Goal: Information Seeking & Learning: Check status

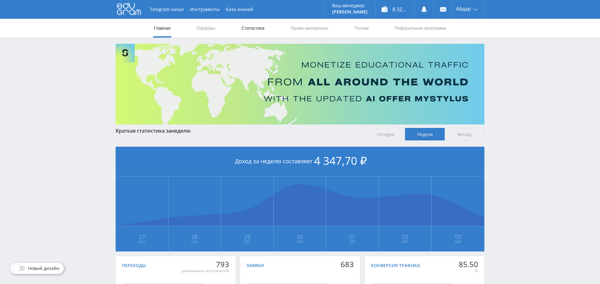
click at [253, 29] on link "Статистика" at bounding box center [252, 28] width 24 height 19
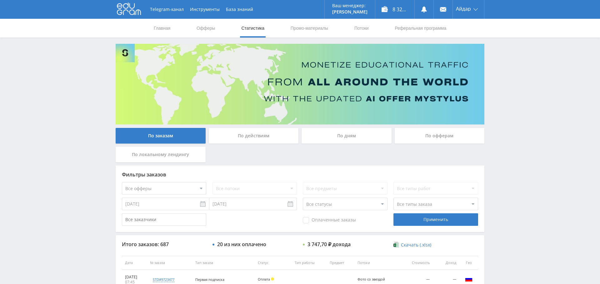
click at [327, 135] on div "По дням" at bounding box center [346, 136] width 90 height 16
click at [0, 0] on input "По дням" at bounding box center [0, 0] width 0 height 0
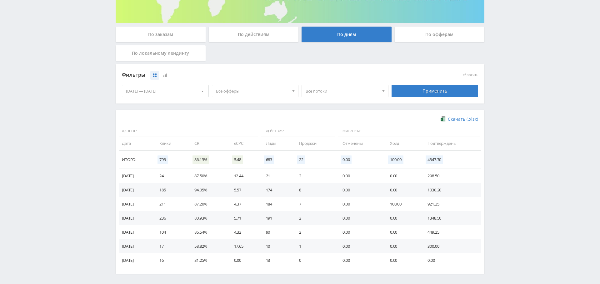
scroll to position [102, 0]
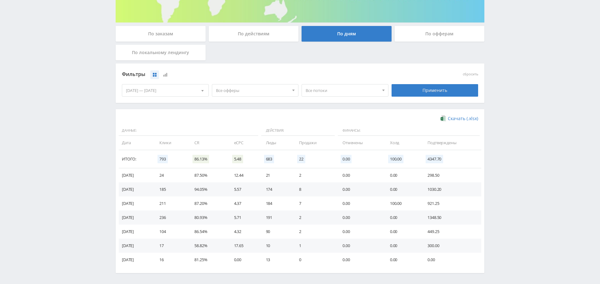
click at [176, 30] on div "По заказам" at bounding box center [161, 34] width 90 height 16
click at [0, 0] on input "По заказам" at bounding box center [0, 0] width 0 height 0
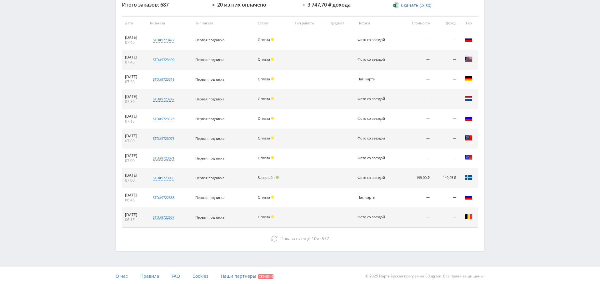
scroll to position [239, 0]
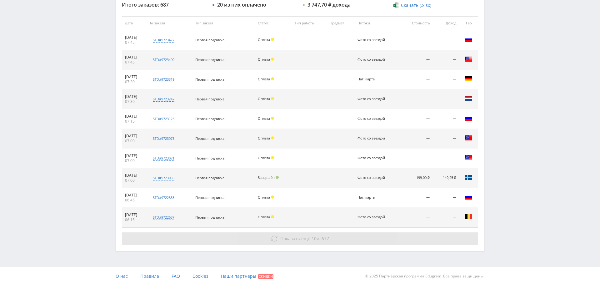
click at [288, 236] on span "Показать ещё" at bounding box center [295, 238] width 30 height 6
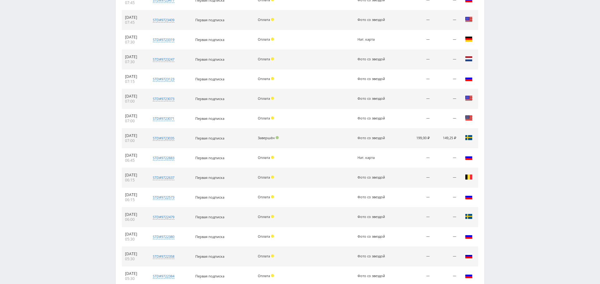
scroll to position [0, 0]
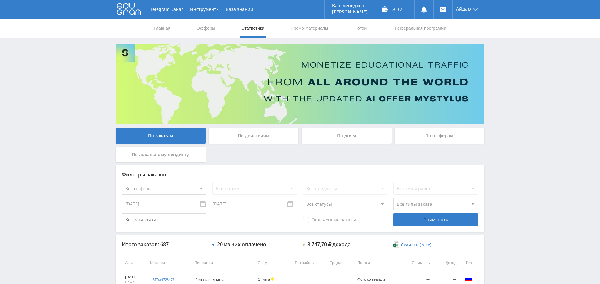
click at [329, 133] on div "По дням" at bounding box center [346, 136] width 90 height 16
click at [0, 0] on input "По дням" at bounding box center [0, 0] width 0 height 0
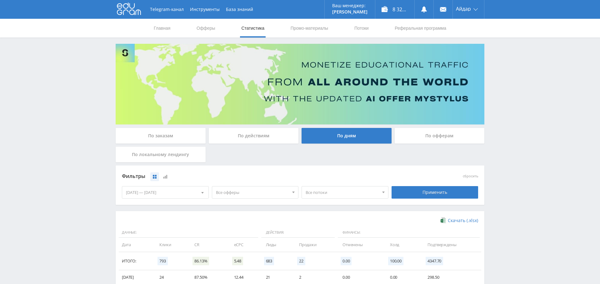
click at [235, 191] on span "Все офферы" at bounding box center [252, 192] width 73 height 12
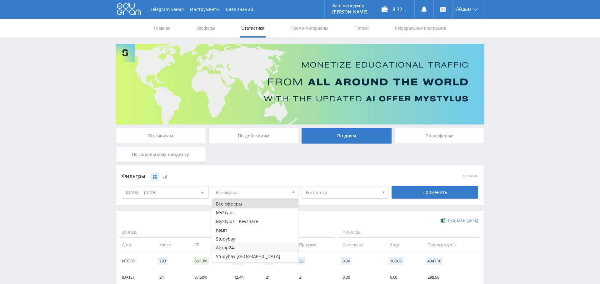
scroll to position [7, 0]
click at [235, 255] on button "Study AI (RevShare)" at bounding box center [255, 257] width 86 height 9
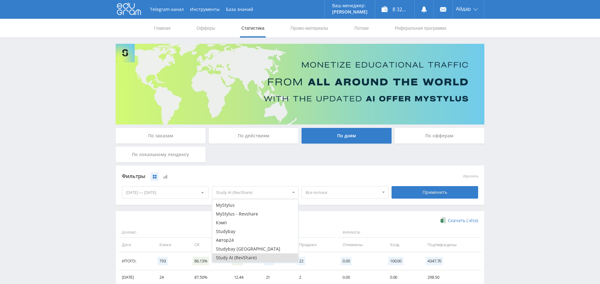
click at [179, 207] on div "Фильтры сбросить [DATE] — [DATE] Календарь Период Октябрь, 2025 Пн Вт Ср Чт Пт …" at bounding box center [300, 188] width 368 height 46
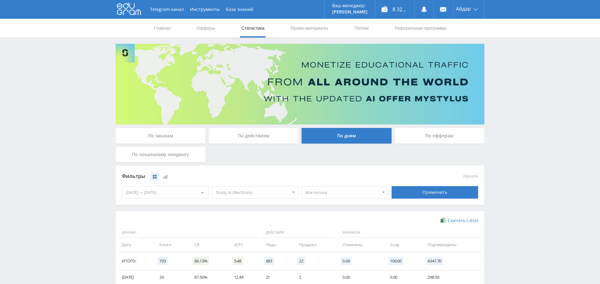
click at [318, 194] on span "Все потоки" at bounding box center [341, 192] width 73 height 12
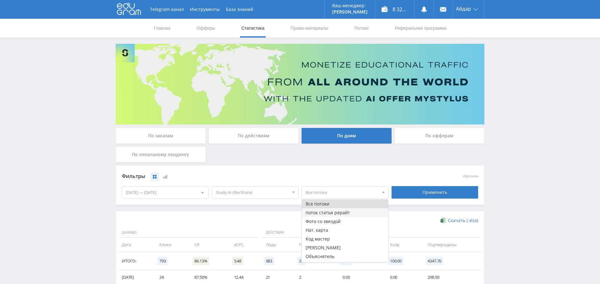
click at [323, 212] on button "поток статья рерайт" at bounding box center [345, 212] width 86 height 9
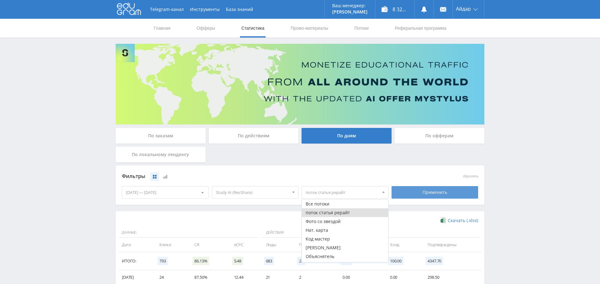
click at [422, 187] on div "Применить" at bounding box center [434, 192] width 87 height 12
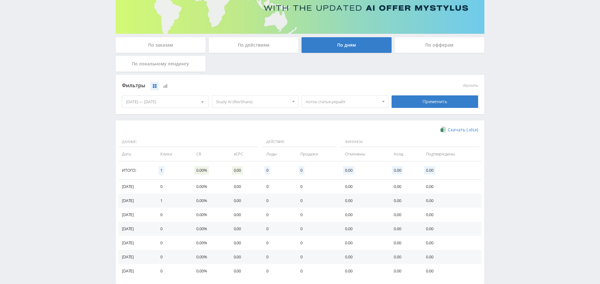
scroll to position [0, 0]
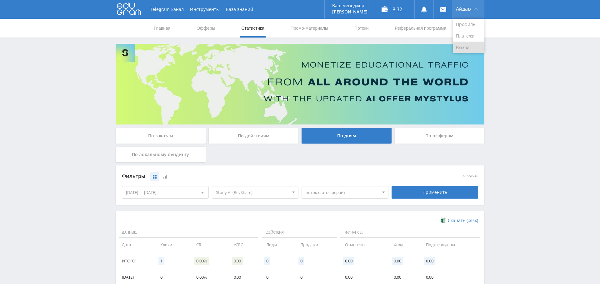
click at [460, 46] on link "Выход" at bounding box center [467, 47] width 31 height 11
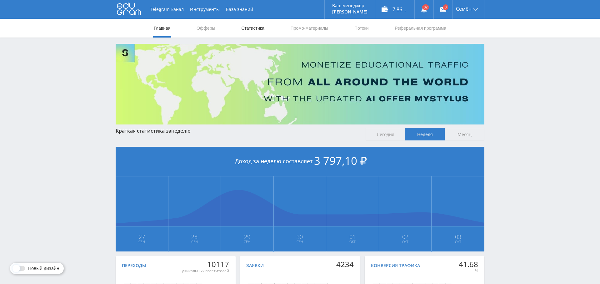
click at [261, 30] on link "Статистика" at bounding box center [252, 28] width 24 height 19
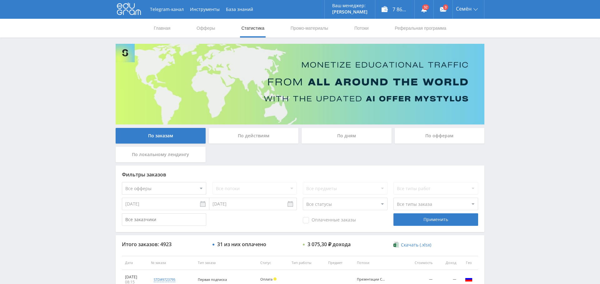
click at [181, 185] on select "Все офферы MyStylus MyStylus - Revshare Кэмп Studybay Автор24 Studybay Brazil S…" at bounding box center [164, 188] width 84 height 12
select select "340"
click at [431, 219] on div "Применить" at bounding box center [435, 219] width 84 height 12
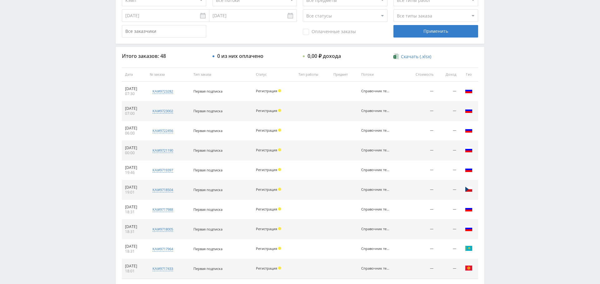
scroll to position [239, 0]
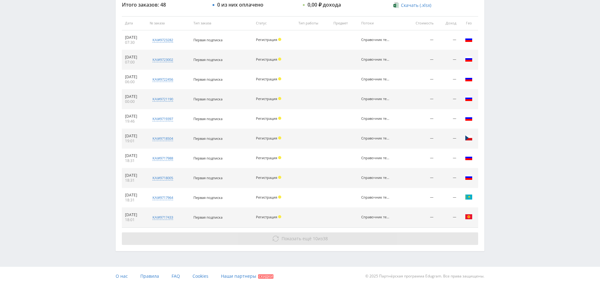
click at [315, 242] on button "Показать ещё 10 из 38" at bounding box center [300, 238] width 356 height 12
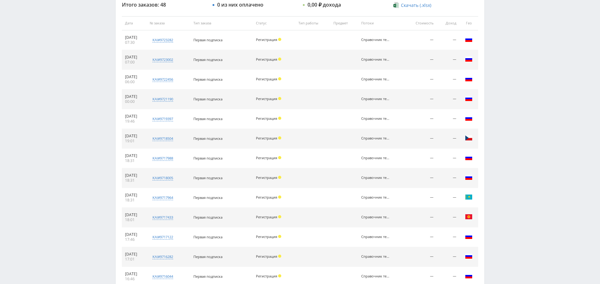
scroll to position [435, 0]
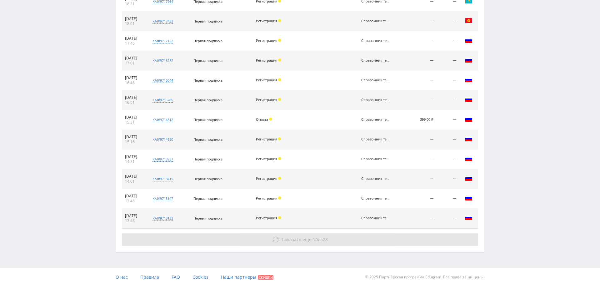
click at [308, 240] on button "Показать ещё 10 из 28" at bounding box center [300, 239] width 356 height 12
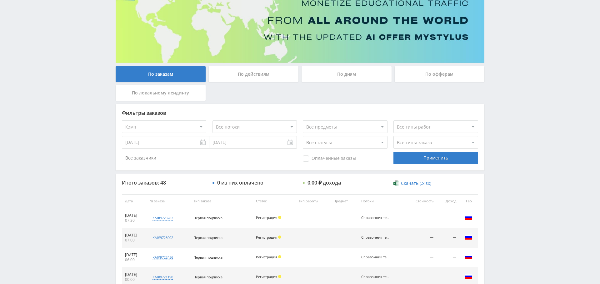
scroll to position [0, 0]
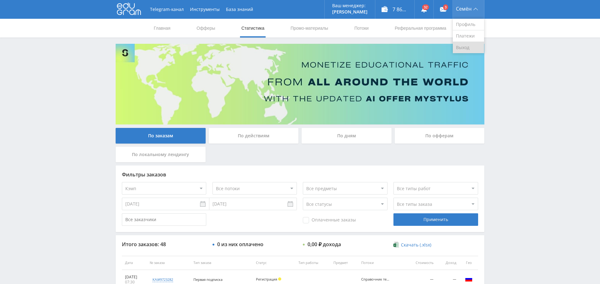
click at [472, 44] on link "Выход" at bounding box center [467, 47] width 31 height 11
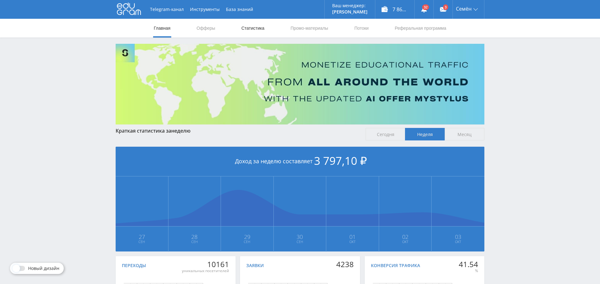
click at [253, 24] on link "Статистика" at bounding box center [252, 28] width 24 height 19
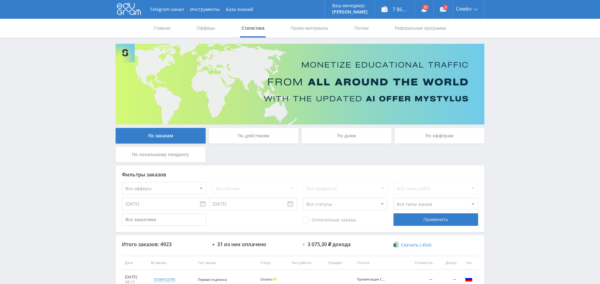
click at [327, 136] on div "По дням" at bounding box center [346, 136] width 90 height 16
click at [0, 0] on input "По дням" at bounding box center [0, 0] width 0 height 0
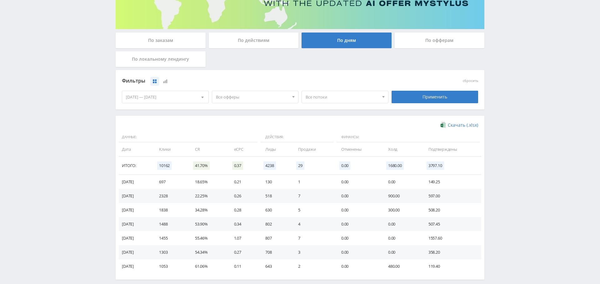
scroll to position [96, 0]
click at [233, 97] on span "Все офферы" at bounding box center [252, 97] width 73 height 12
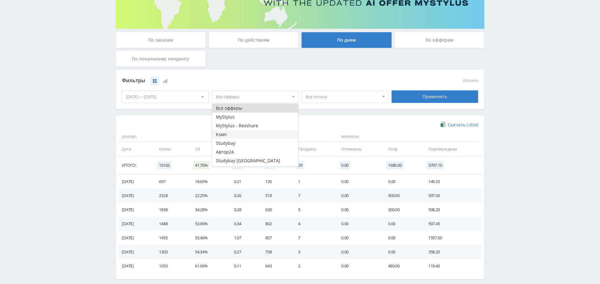
click at [234, 135] on button "Кэмп" at bounding box center [255, 134] width 86 height 9
click at [351, 107] on div "Фильтры сбросить [DATE] — [DATE] Календарь Период Октябрь, 2025 Пн Вт Ср Чт Пт …" at bounding box center [300, 89] width 368 height 39
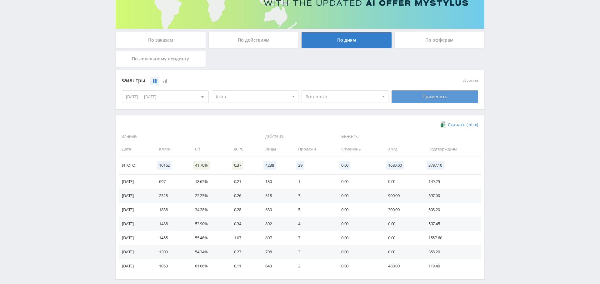
click at [445, 98] on div "Применить" at bounding box center [434, 96] width 87 height 12
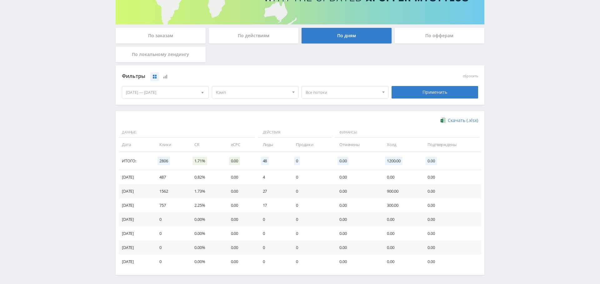
scroll to position [125, 0]
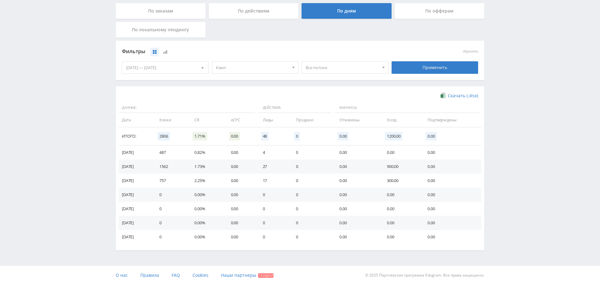
click at [252, 68] on span "Кэмп" at bounding box center [252, 68] width 73 height 12
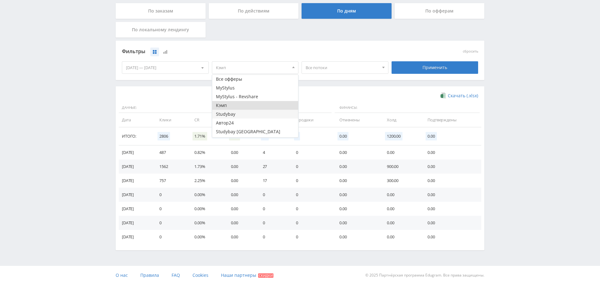
scroll to position [95, 0]
click at [243, 134] on button "Study AI (RevShare)" at bounding box center [255, 132] width 86 height 9
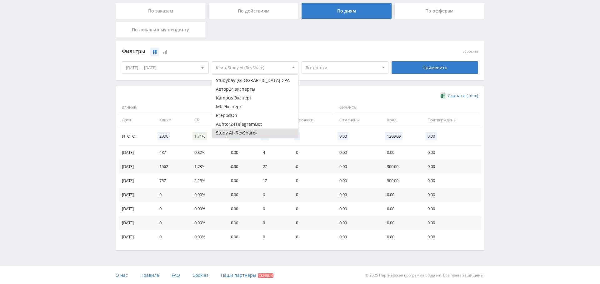
click at [322, 83] on div "Фильтры сбросить [DATE] — [DATE] Календарь Период Октябрь, 2025 Пн Вт Ср Чт Пт …" at bounding box center [300, 64] width 368 height 46
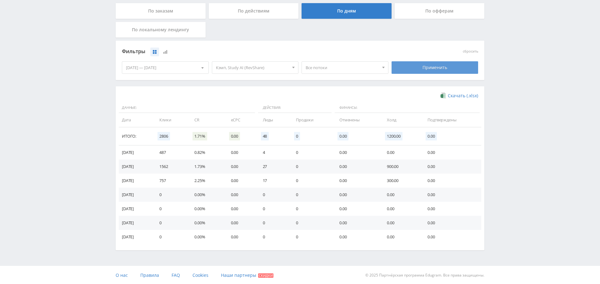
click at [393, 67] on div "Применить" at bounding box center [434, 67] width 87 height 12
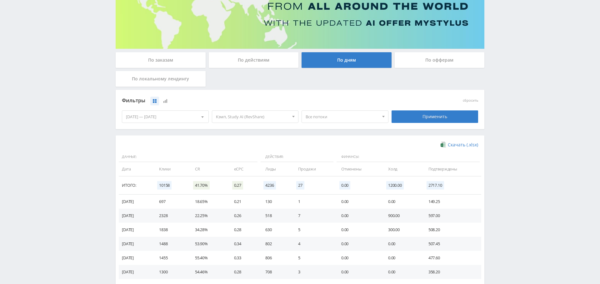
scroll to position [97, 0]
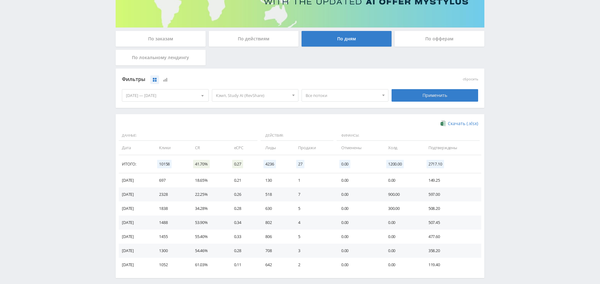
click at [230, 95] on span "Кэмп, Study AI (RevShare)" at bounding box center [252, 95] width 73 height 12
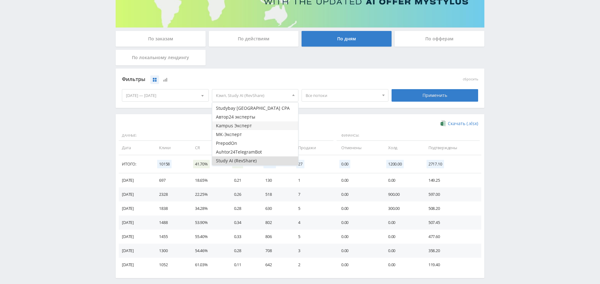
scroll to position [0, 0]
click at [234, 106] on button "Все офферы" at bounding box center [255, 106] width 86 height 9
click at [238, 161] on button "Study AI (RevShare)" at bounding box center [255, 160] width 86 height 9
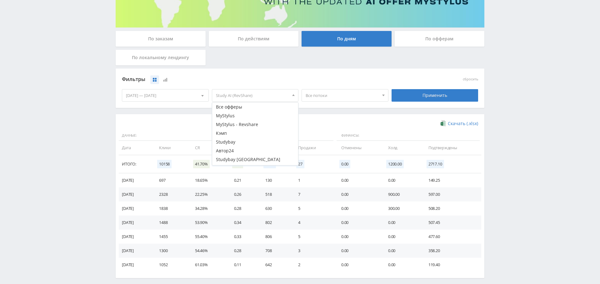
click at [341, 111] on div "Фильтры сбросить [DATE] — [DATE] Календарь Период Октябрь, 2025 Пн Вт Ср Чт Пт …" at bounding box center [300, 91] width 368 height 46
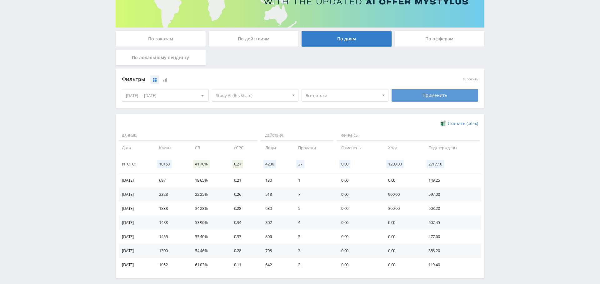
click at [430, 95] on div "Применить" at bounding box center [434, 95] width 87 height 12
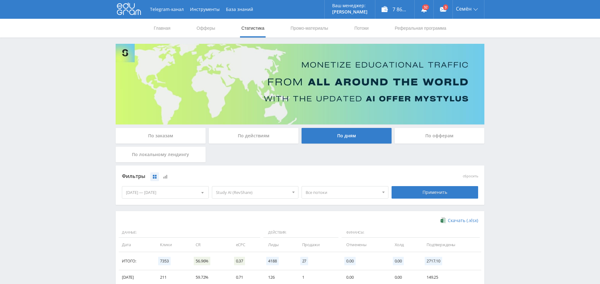
click at [148, 136] on div "По заказам" at bounding box center [161, 136] width 90 height 16
click at [0, 0] on input "По заказам" at bounding box center [0, 0] width 0 height 0
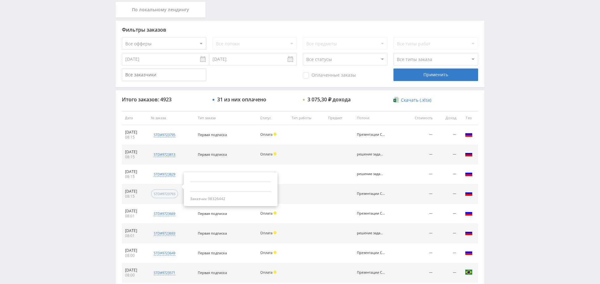
scroll to position [132, 0]
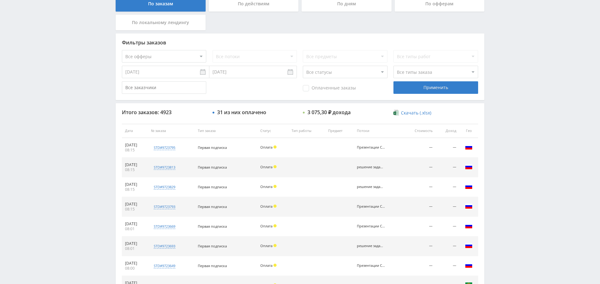
click at [157, 60] on select "Все офферы MyStylus MyStylus - Revshare Кэмп Studybay Автор24 Studybay Brazil S…" at bounding box center [164, 56] width 84 height 12
select select "376"
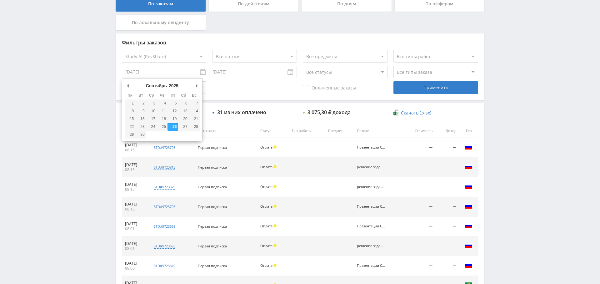
click at [180, 69] on input "[DATE]" at bounding box center [165, 72] width 87 height 12
type input "[DATE]"
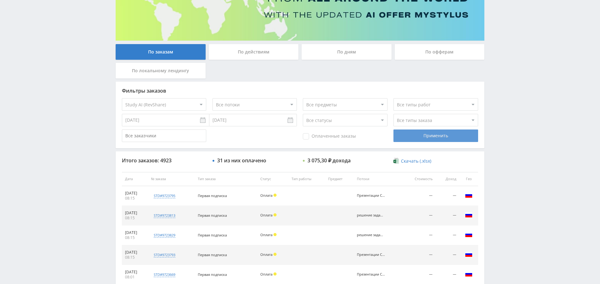
click at [425, 132] on div "Применить" at bounding box center [435, 135] width 84 height 12
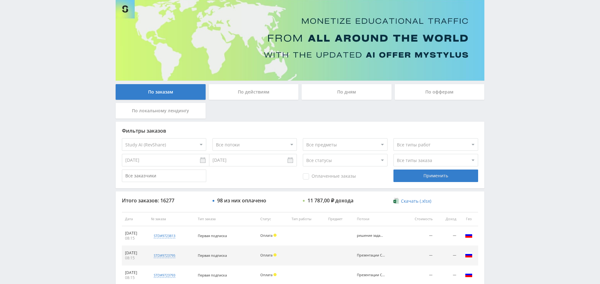
scroll to position [84, 0]
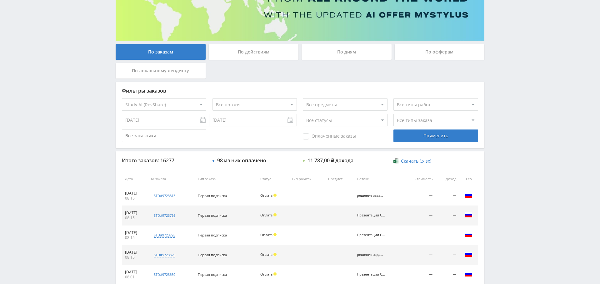
click at [413, 119] on select "Все типы заказа [PERSON_NAME] Новый заказ" at bounding box center [435, 120] width 84 height 12
select select "2"
click at [393, 114] on select "Все типы заказа [PERSON_NAME] Новый заказ" at bounding box center [435, 120] width 84 height 12
click at [269, 100] on select "Все потоки решение задач Справочник Рефераты Справочник Презентации Справочник …" at bounding box center [254, 104] width 84 height 12
select select "6645632"
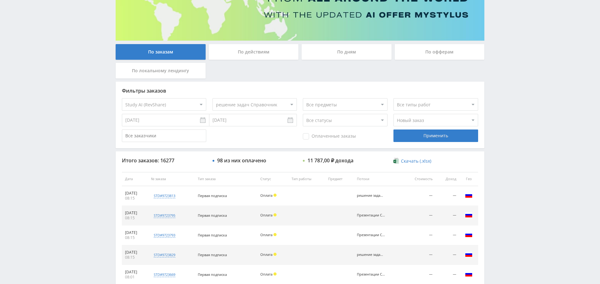
click at [212, 98] on select "Все потоки решение задач Справочник Рефераты Справочник Презентации Справочник …" at bounding box center [254, 104] width 84 height 12
click at [440, 137] on div "Применить" at bounding box center [435, 135] width 84 height 12
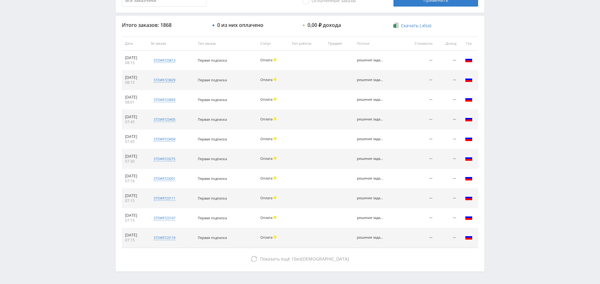
scroll to position [0, 0]
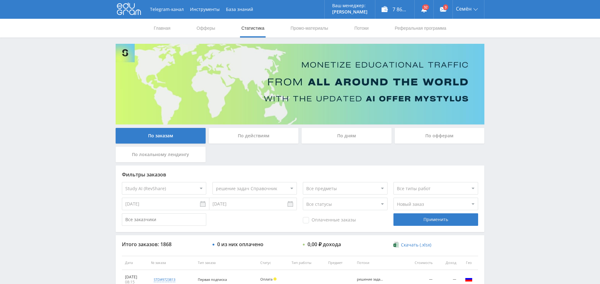
click at [411, 201] on select "Все типы заказа [PERSON_NAME] Новый заказ" at bounding box center [435, 203] width 84 height 12
select select "0"
click at [393, 197] on select "Все типы заказа [PERSON_NAME] Новый заказ" at bounding box center [435, 203] width 84 height 12
click at [425, 224] on div "Применить" at bounding box center [435, 219] width 84 height 12
click at [260, 185] on select "Все потоки решение задач Справочник Рефераты Справочник Презентации Справочник …" at bounding box center [254, 188] width 84 height 12
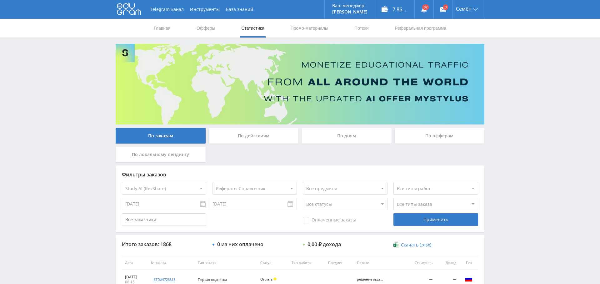
click at [212, 182] on select "Все потоки решение задач Справочник Рефераты Справочник Презентации Справочник …" at bounding box center [254, 188] width 84 height 12
click at [433, 220] on div "Применить" at bounding box center [435, 219] width 84 height 12
click at [257, 187] on select "Все потоки решение задач Справочник Рефераты Справочник Презентации Справочник …" at bounding box center [254, 188] width 84 height 12
click at [212, 182] on select "Все потоки решение задач Справочник Рефераты Справочник Презентации Справочник …" at bounding box center [254, 188] width 84 height 12
click at [411, 219] on div "Применить" at bounding box center [435, 219] width 84 height 12
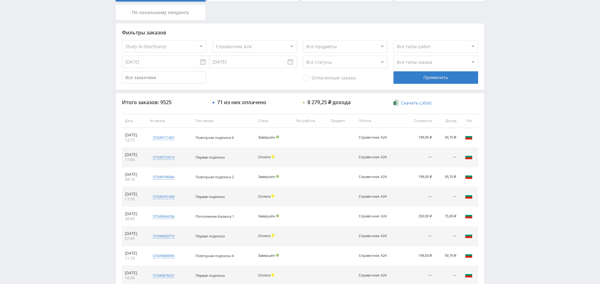
scroll to position [135, 0]
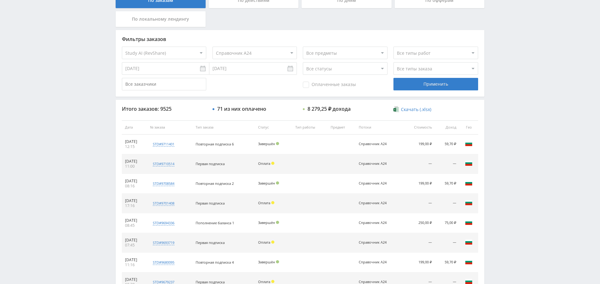
click at [351, 82] on span "Оплаченные заказы" at bounding box center [329, 85] width 53 height 6
click at [0, 0] on input "Оплаченные заказы" at bounding box center [0, 0] width 0 height 0
click at [430, 80] on div "Применить" at bounding box center [435, 84] width 84 height 12
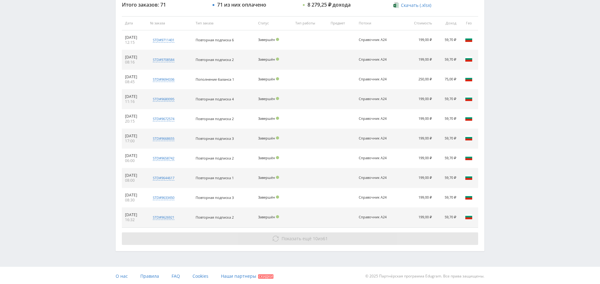
click at [299, 235] on span "Показать ещё" at bounding box center [296, 238] width 30 height 6
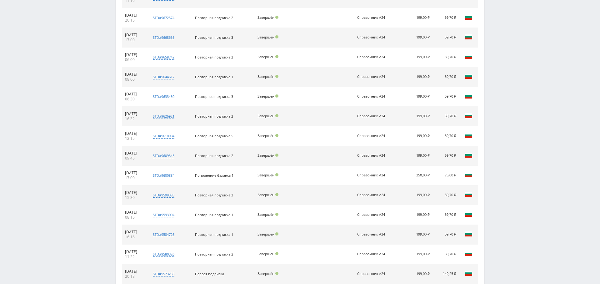
scroll to position [435, 0]
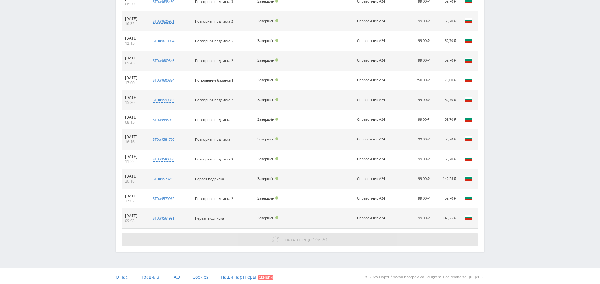
click at [317, 233] on button "Показать ещё 10 из 51" at bounding box center [300, 239] width 356 height 12
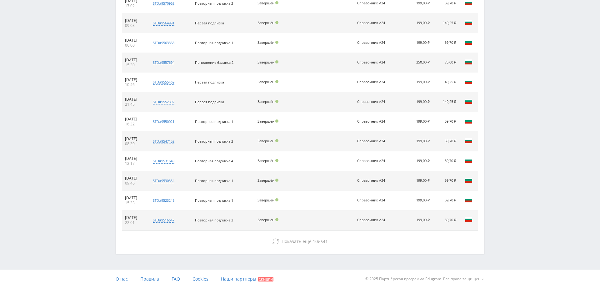
scroll to position [630, 0]
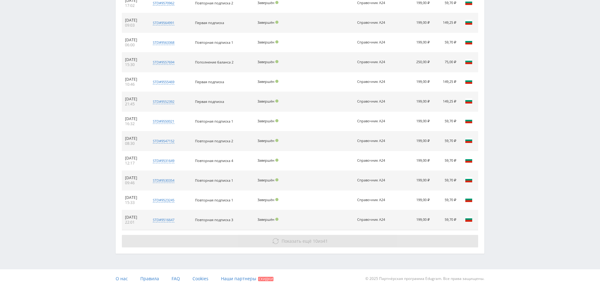
click at [320, 235] on button "Показать ещё 10 из 41" at bounding box center [300, 241] width 356 height 12
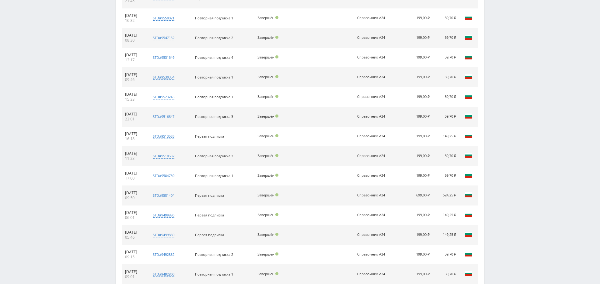
scroll to position [826, 0]
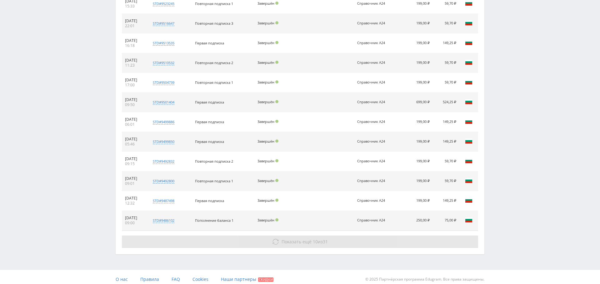
click at [309, 235] on button "Показать ещё 10 из 31" at bounding box center [300, 241] width 356 height 12
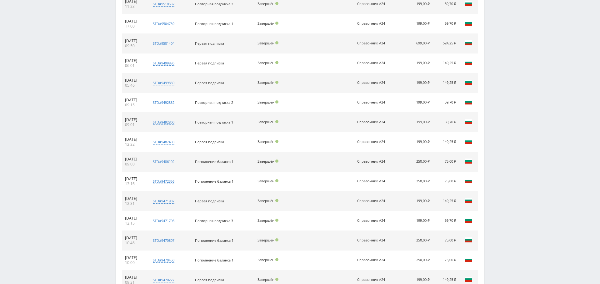
scroll to position [1022, 0]
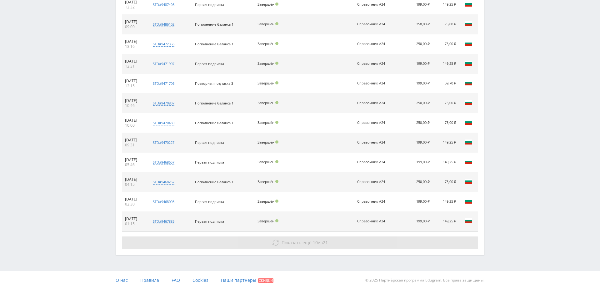
click at [297, 239] on span "Показать ещё" at bounding box center [296, 242] width 30 height 6
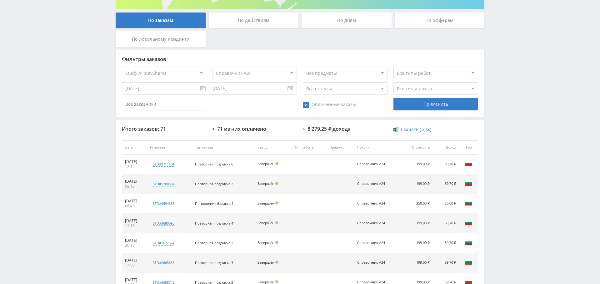
scroll to position [113, 0]
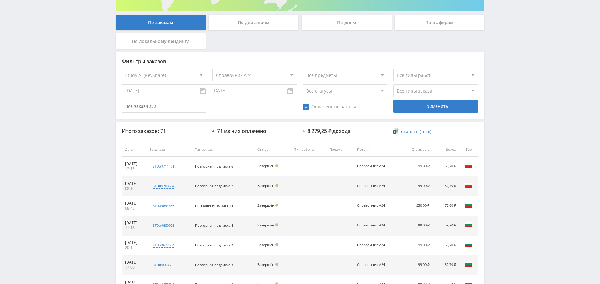
click at [246, 91] on input "[DATE]" at bounding box center [252, 90] width 87 height 12
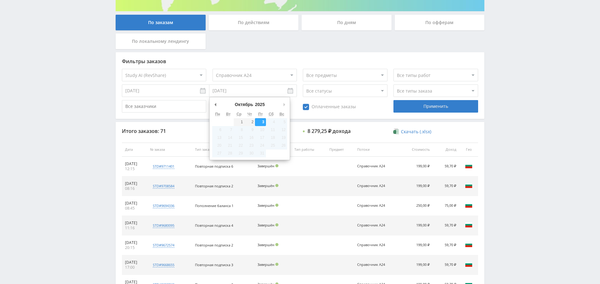
click at [355, 118] on div "Фильтры заказов Все офферы MyStylus MyStylus - Revshare Кэмп Studybay Автор24 S…" at bounding box center [300, 85] width 368 height 67
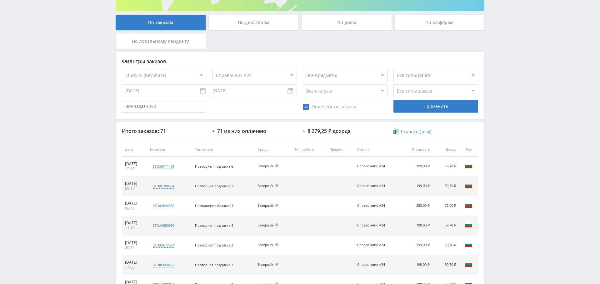
click at [242, 76] on select "Все потоки решение задач Справочник Рефераты Справочник Презентации Справочник …" at bounding box center [254, 75] width 84 height 12
click at [212, 69] on select "Все потоки решение задач Справочник Рефераты Справочник Презентации Справочник …" at bounding box center [254, 75] width 84 height 12
click at [409, 100] on div "Применить" at bounding box center [435, 106] width 84 height 12
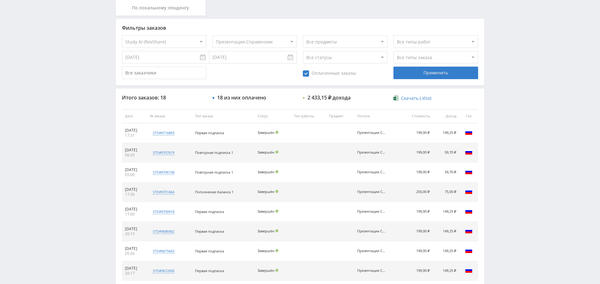
scroll to position [141, 0]
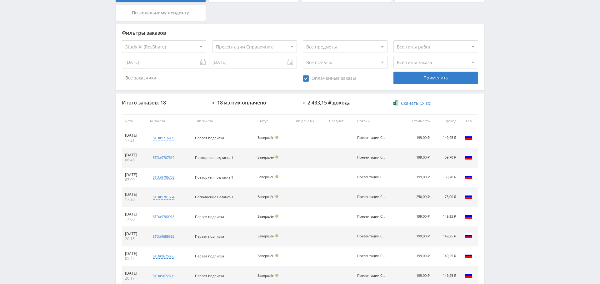
click at [251, 51] on select "Все потоки решение задач Справочник Рефераты Справочник Презентации Справочник …" at bounding box center [254, 46] width 84 height 12
click at [212, 40] on select "Все потоки решение задач Справочник Рефераты Справочник Презентации Справочник …" at bounding box center [254, 46] width 84 height 12
click at [416, 77] on div "Применить" at bounding box center [435, 78] width 84 height 12
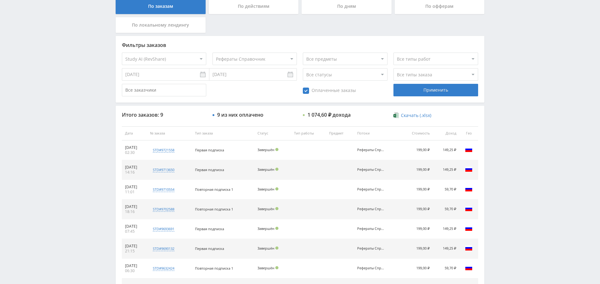
scroll to position [101, 0]
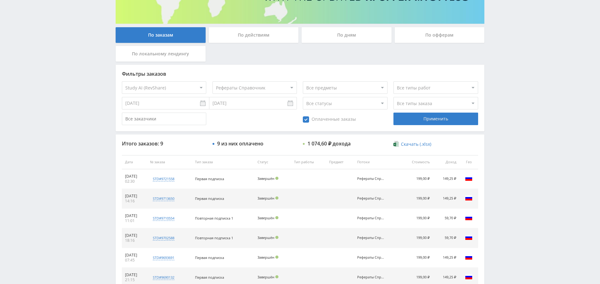
click at [244, 84] on select "Все потоки решение задач Справочник Рефераты Справочник Презентации Справочник …" at bounding box center [254, 87] width 84 height 12
click at [212, 81] on select "Все потоки решение задач Справочник Рефераты Справочник Презентации Справочник …" at bounding box center [254, 87] width 84 height 12
click at [418, 117] on div "Применить" at bounding box center [435, 118] width 84 height 12
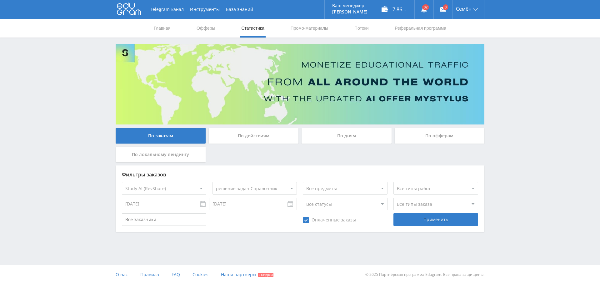
scroll to position [0, 0]
click at [269, 188] on select "Все потоки решение задач Справочник Рефераты Справочник Презентации Справочник …" at bounding box center [254, 188] width 84 height 12
select select "6645631"
click at [212, 182] on select "Все потоки решение задач Справочник Рефераты Справочник Презентации Справочник …" at bounding box center [254, 188] width 84 height 12
click at [457, 221] on div "Применить" at bounding box center [435, 219] width 84 height 12
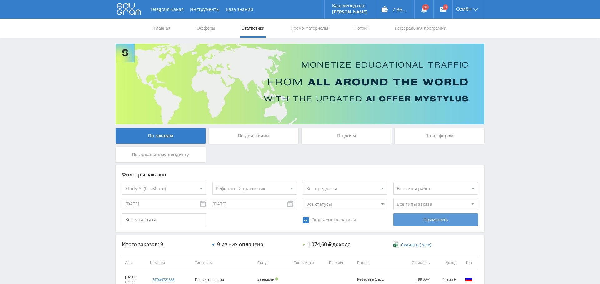
scroll to position [159, 0]
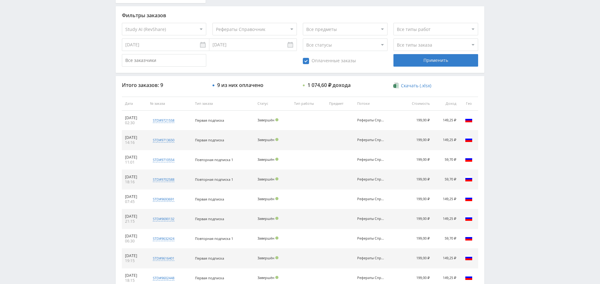
click at [345, 63] on span "Оплаченные заказы" at bounding box center [329, 61] width 53 height 6
click at [0, 0] on input "Оплаченные заказы" at bounding box center [0, 0] width 0 height 0
click at [409, 47] on select "Все типы заказа [PERSON_NAME] Новый заказ" at bounding box center [435, 44] width 84 height 12
select select "2"
click at [393, 38] on select "Все типы заказа [PERSON_NAME] Новый заказ" at bounding box center [435, 44] width 84 height 12
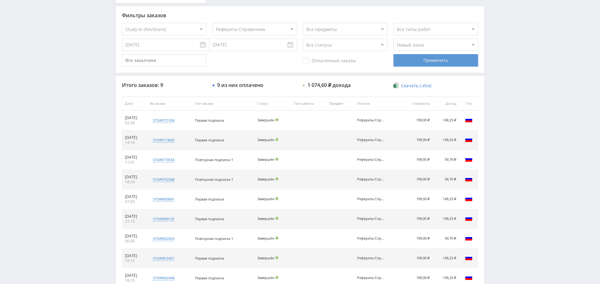
click at [423, 61] on div "Применить" at bounding box center [435, 60] width 84 height 12
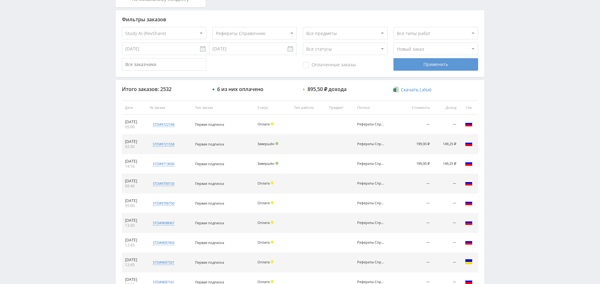
scroll to position [158, 0]
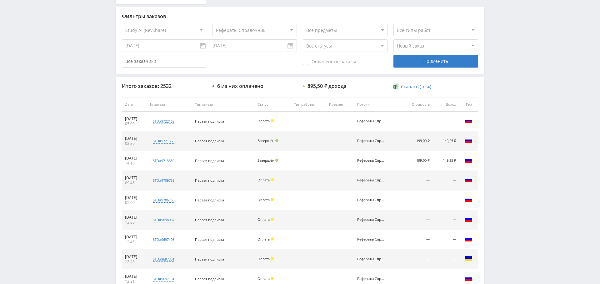
click at [188, 30] on select "Все офферы MyStylus MyStylus - Revshare Кэмп Studybay Автор24 Studybay Brazil S…" at bounding box center [164, 30] width 84 height 12
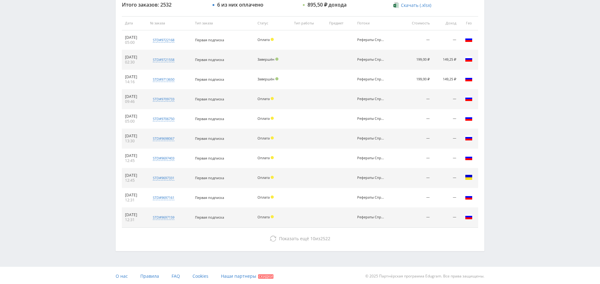
scroll to position [239, 0]
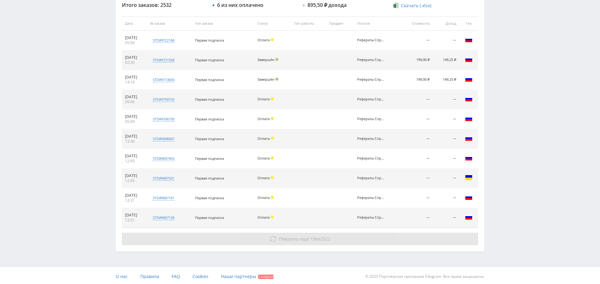
click at [289, 239] on span "Показать ещё" at bounding box center [294, 238] width 30 height 6
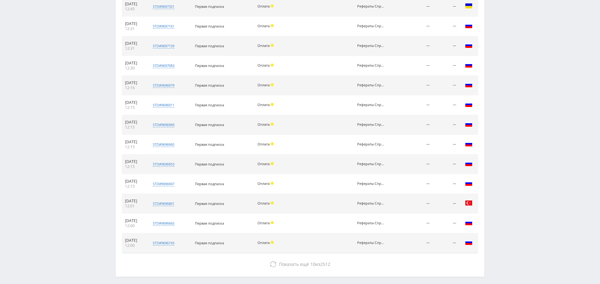
scroll to position [435, 0]
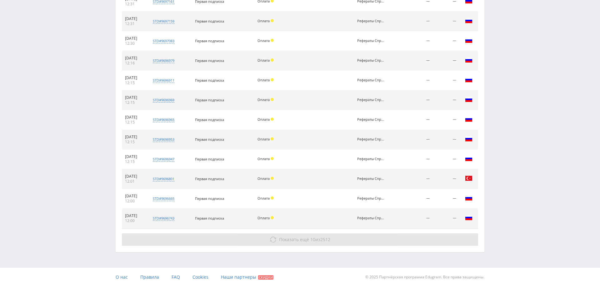
click at [278, 233] on button "Показать ещё 10 из 2512" at bounding box center [300, 239] width 356 height 12
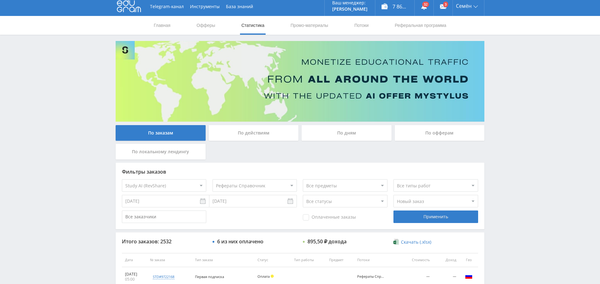
scroll to position [0, 0]
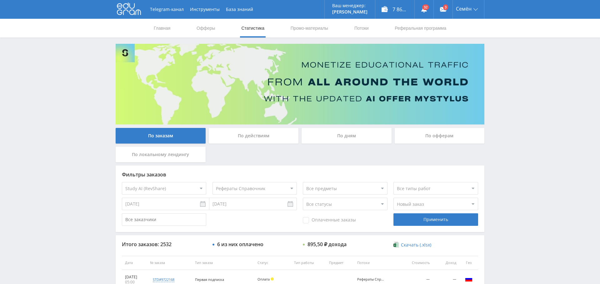
click at [243, 204] on input "[DATE]" at bounding box center [252, 203] width 87 height 12
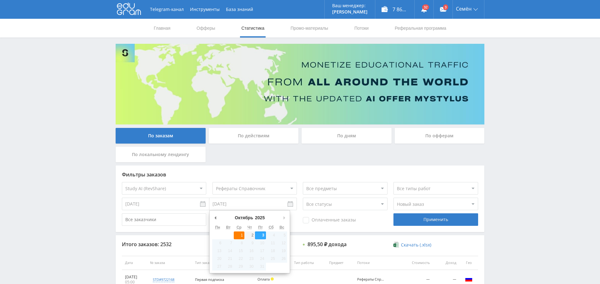
type input "[DATE]"
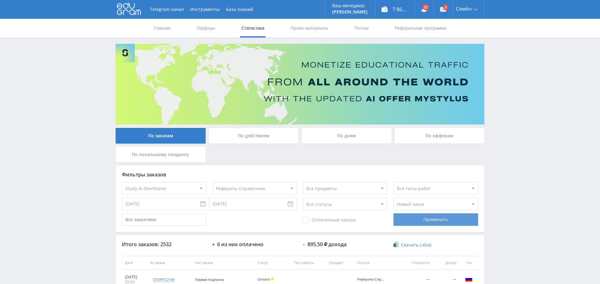
click at [413, 219] on div "Применить" at bounding box center [435, 219] width 84 height 12
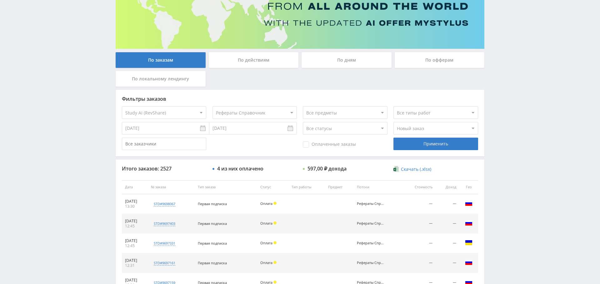
scroll to position [78, 0]
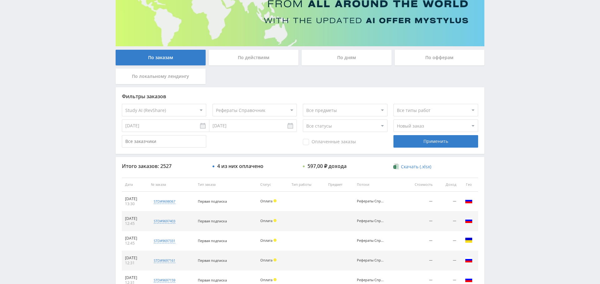
click at [185, 108] on select "Все офферы MyStylus MyStylus - Revshare Кэмп Studybay Автор24 Studybay Brazil S…" at bounding box center [164, 110] width 84 height 12
select select "340"
click at [259, 106] on select "Все потоки Справочник тест реферат Тоня 1 experimental default" at bounding box center [254, 110] width 84 height 12
click at [212, 104] on select "Все потоки Справочник тест реферат Тоня 1 experimental default" at bounding box center [254, 110] width 84 height 12
click at [452, 146] on div "Применить" at bounding box center [435, 141] width 84 height 12
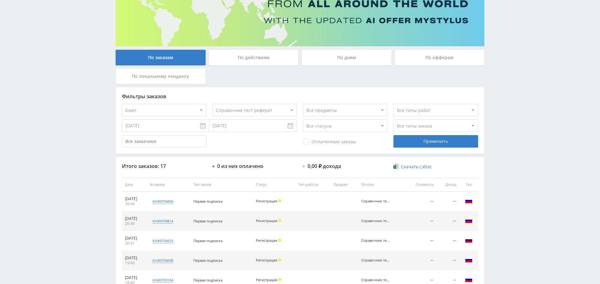
scroll to position [239, 0]
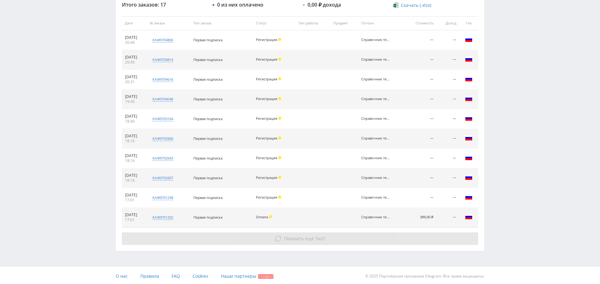
click at [301, 235] on span "Показать ещё" at bounding box center [299, 238] width 30 height 6
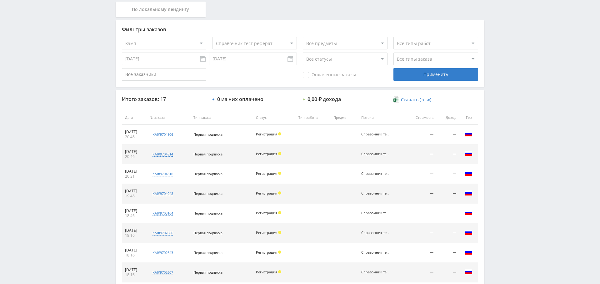
scroll to position [144, 0]
click at [261, 45] on select "Все потоки Справочник тест реферат Тоня 1 experimental default" at bounding box center [254, 43] width 84 height 12
select select "0"
click at [212, 37] on select "Все потоки Справочник тест реферат Тоня 1 experimental default" at bounding box center [254, 43] width 84 height 12
click at [424, 75] on div "Применить" at bounding box center [435, 75] width 84 height 12
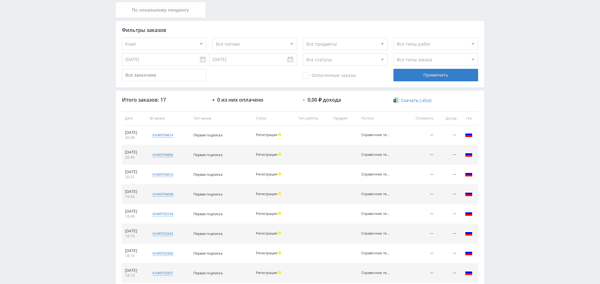
scroll to position [239, 0]
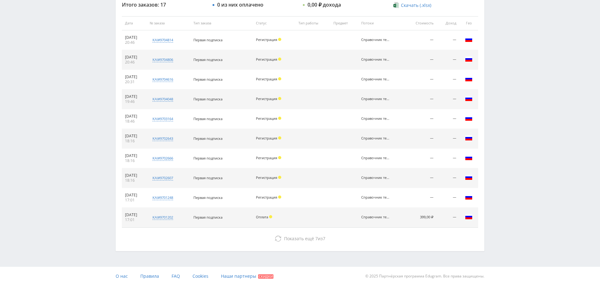
click at [313, 226] on div "Итого заказов: 17 0 из них оплачено 0,00 ₽ дохода Скачать (.xlsx) Дата № заказа…" at bounding box center [300, 123] width 368 height 255
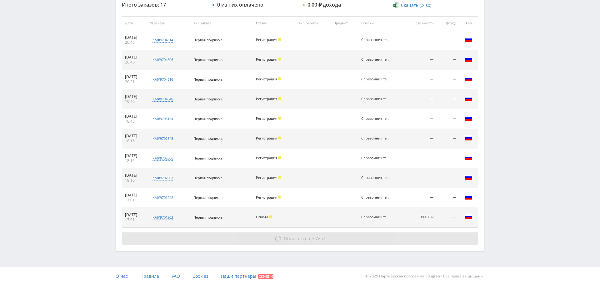
click at [313, 239] on span "Показать ещё 7 из 7" at bounding box center [304, 238] width 41 height 6
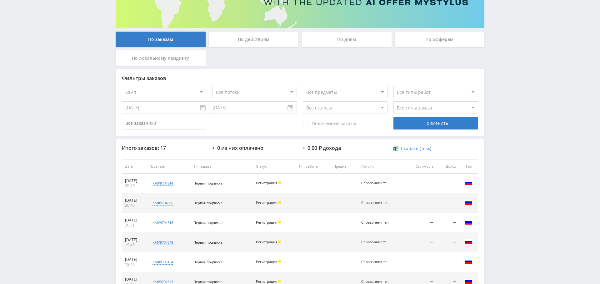
scroll to position [0, 0]
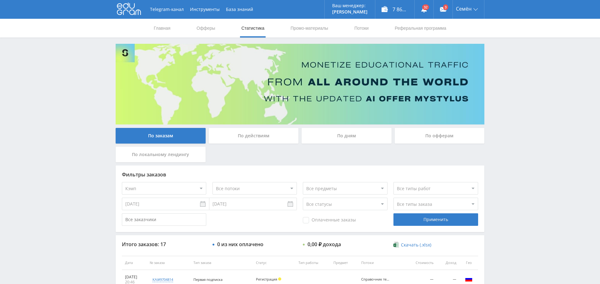
click at [246, 202] on input "[DATE]" at bounding box center [252, 203] width 87 height 12
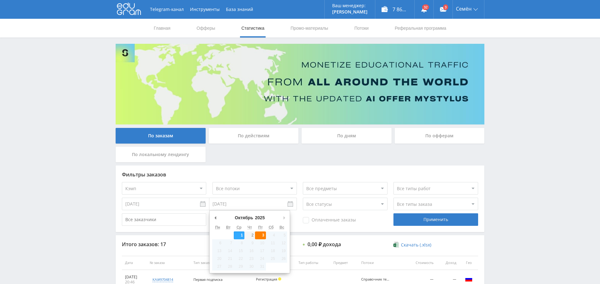
type input "[DATE]"
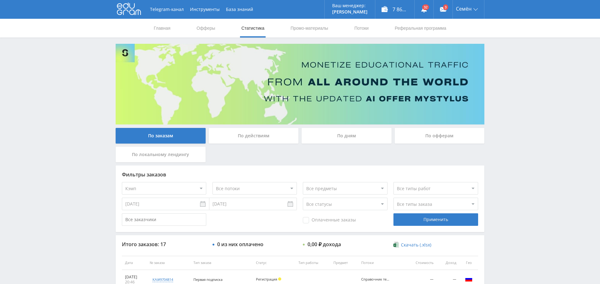
click at [460, 222] on div "Применить" at bounding box center [435, 219] width 84 height 12
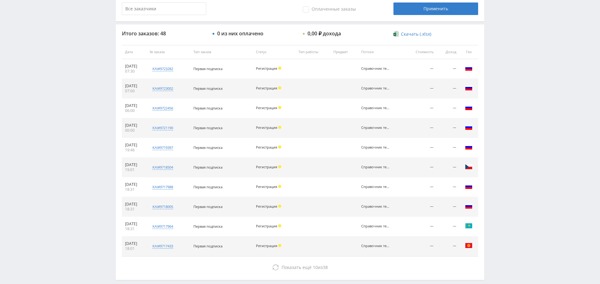
scroll to position [239, 0]
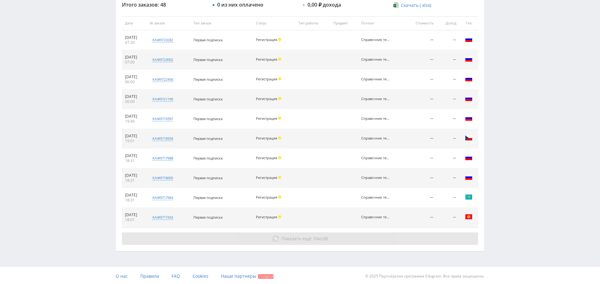
click at [308, 233] on button "Показать ещё 10 из 38" at bounding box center [300, 238] width 356 height 12
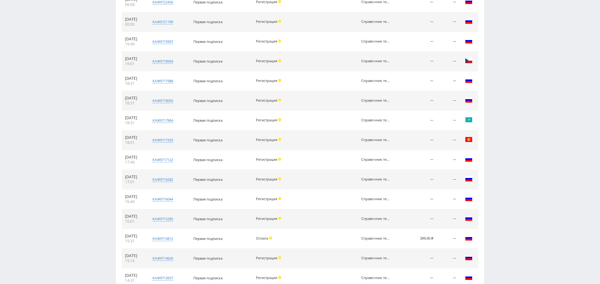
scroll to position [435, 0]
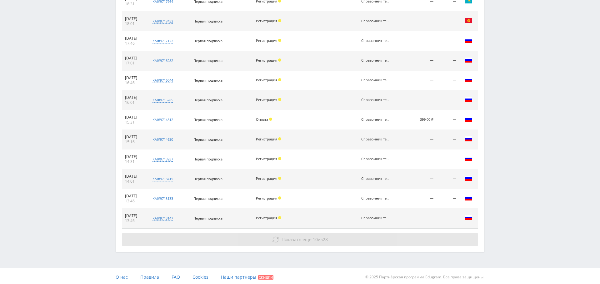
click at [293, 237] on span "Показать ещё" at bounding box center [296, 239] width 30 height 6
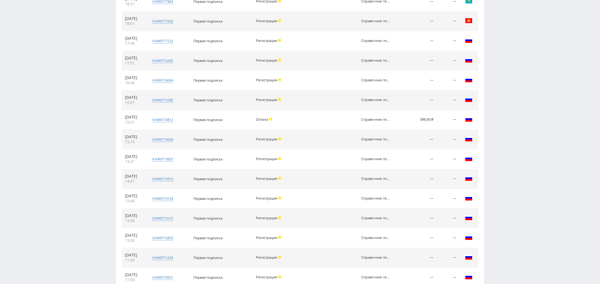
scroll to position [631, 0]
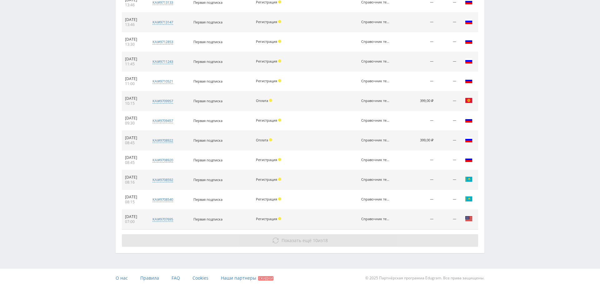
click at [289, 241] on button "Показать ещё 10 из 18" at bounding box center [300, 240] width 356 height 12
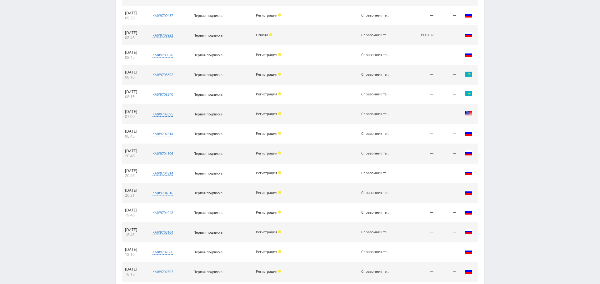
scroll to position [826, 0]
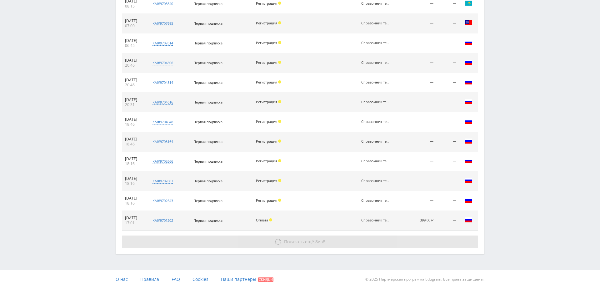
click at [300, 242] on button "Показать ещё 8 из 8" at bounding box center [300, 241] width 356 height 12
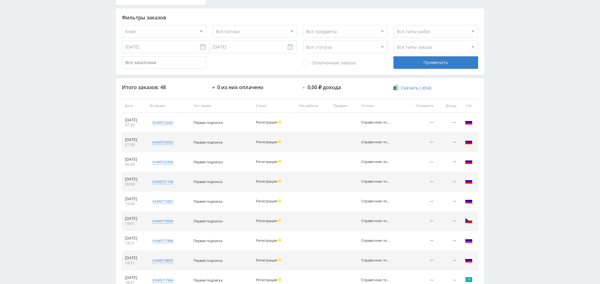
scroll to position [30, 0]
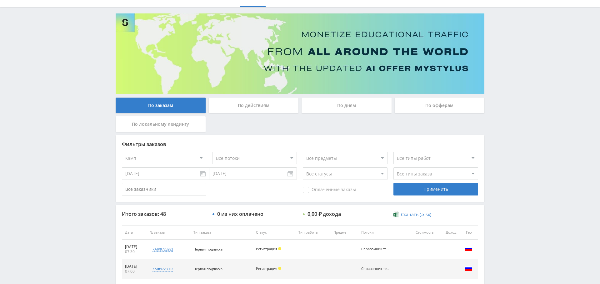
click at [329, 106] on div "По дням" at bounding box center [346, 105] width 90 height 16
click at [0, 0] on input "По дням" at bounding box center [0, 0] width 0 height 0
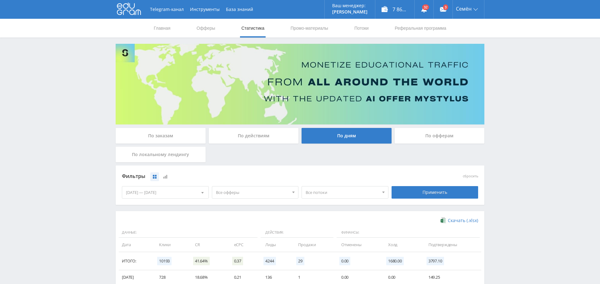
scroll to position [125, 0]
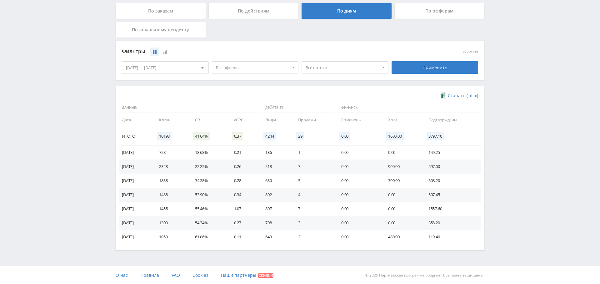
click at [236, 64] on span "Все офферы" at bounding box center [252, 68] width 73 height 12
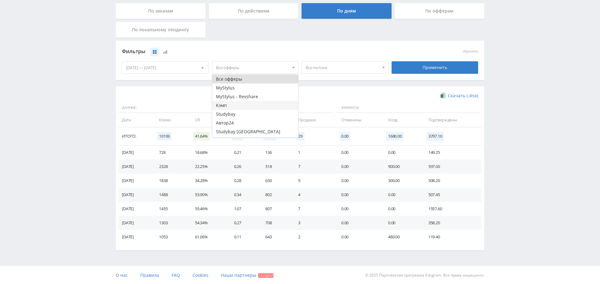
click at [235, 106] on button "Кэмп" at bounding box center [255, 105] width 86 height 9
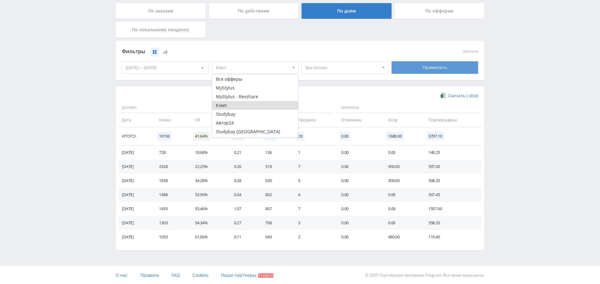
click at [438, 68] on div "Применить" at bounding box center [434, 67] width 87 height 12
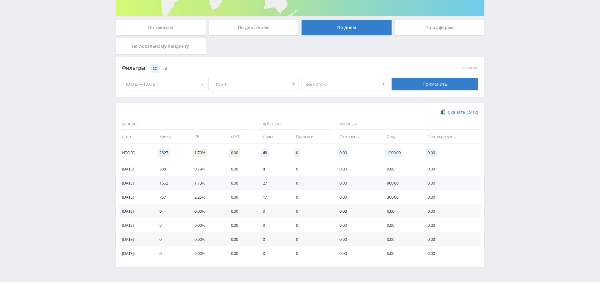
scroll to position [116, 0]
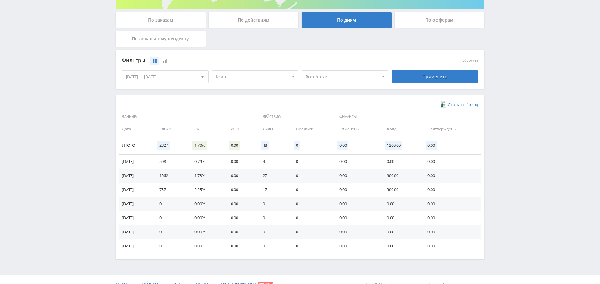
click at [247, 76] on span "Кэмп" at bounding box center [252, 77] width 73 height 12
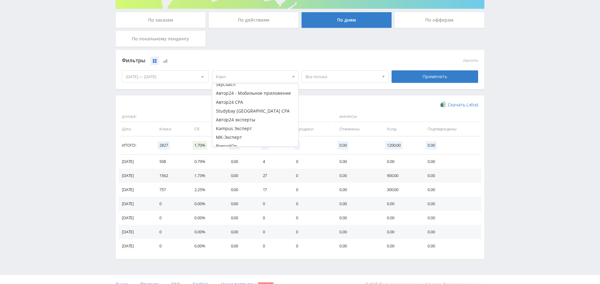
scroll to position [95, 0]
click at [246, 144] on button "Study AI (RevShare)" at bounding box center [255, 141] width 86 height 9
click at [338, 81] on span "Все потоки" at bounding box center [341, 77] width 73 height 12
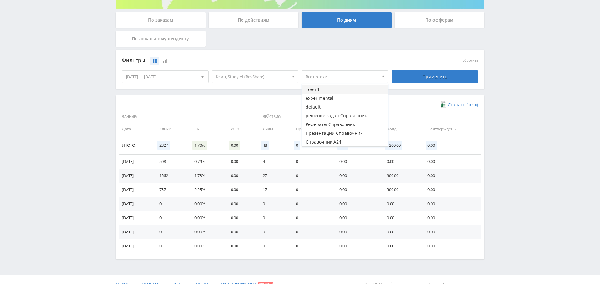
scroll to position [0, 0]
click at [268, 90] on div "Фильтры сбросить [DATE] — [DATE] Календарь Период Октябрь, 2025 Пн Вт Ср Чт Пт …" at bounding box center [300, 73] width 368 height 46
click at [258, 72] on span "Кэмп, Study AI (RevShare)" at bounding box center [252, 77] width 73 height 12
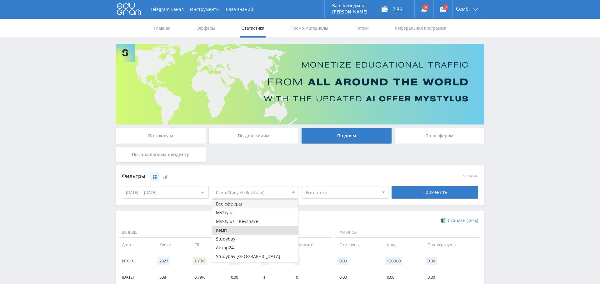
click at [238, 204] on button "Все офферы" at bounding box center [255, 203] width 86 height 9
click at [347, 218] on div "Скачать (.xlsx)" at bounding box center [300, 220] width 356 height 6
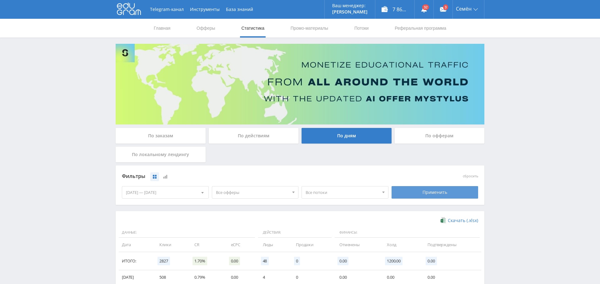
click at [432, 197] on div "Применить" at bounding box center [434, 192] width 87 height 12
click at [250, 189] on span "Все офферы" at bounding box center [252, 192] width 73 height 12
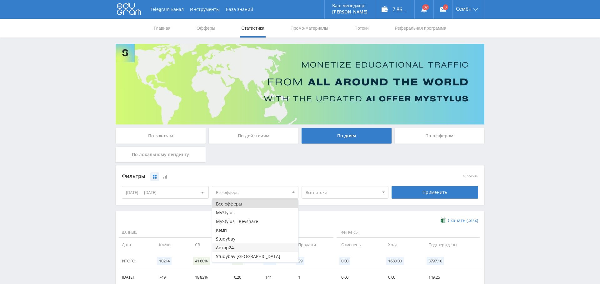
scroll to position [95, 0]
click at [245, 259] on button "Study AI (RevShare)" at bounding box center [255, 257] width 86 height 9
click at [318, 221] on div "Скачать (.xlsx)" at bounding box center [300, 220] width 356 height 6
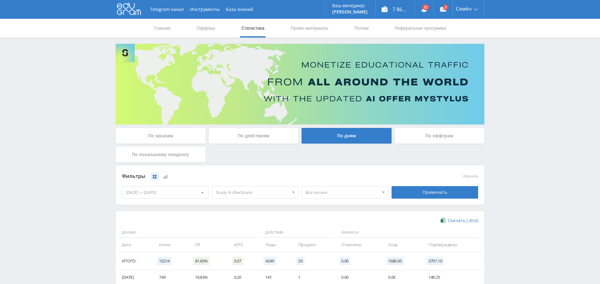
click at [329, 194] on span "Все потоки" at bounding box center [341, 192] width 73 height 12
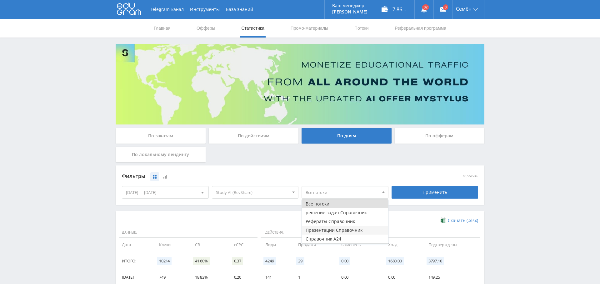
click at [343, 231] on button "Презентации Справочник" at bounding box center [345, 229] width 86 height 9
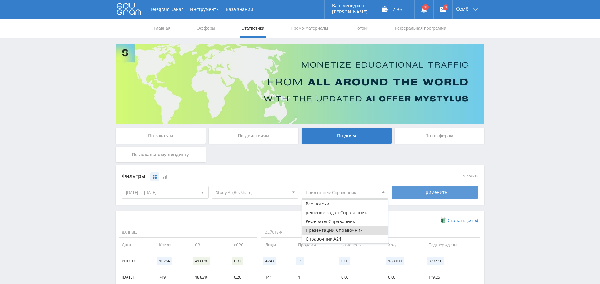
click at [438, 196] on div "Применить" at bounding box center [434, 192] width 87 height 12
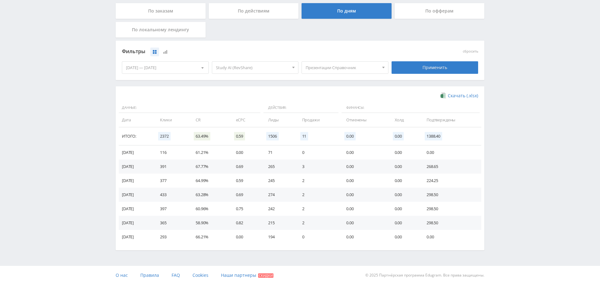
scroll to position [0, 0]
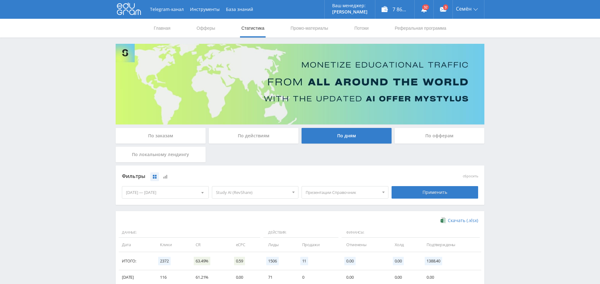
click at [170, 133] on div "По заказам" at bounding box center [161, 136] width 90 height 16
click at [0, 0] on input "По заказам" at bounding box center [0, 0] width 0 height 0
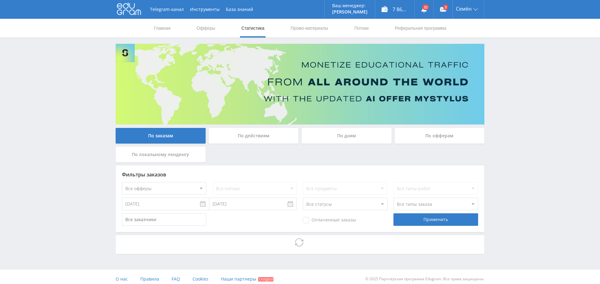
click at [169, 182] on select "Все офферы MyStylus MyStylus - Revshare Кэмп Studybay Автор24 Studybay Brazil S…" at bounding box center [164, 188] width 84 height 12
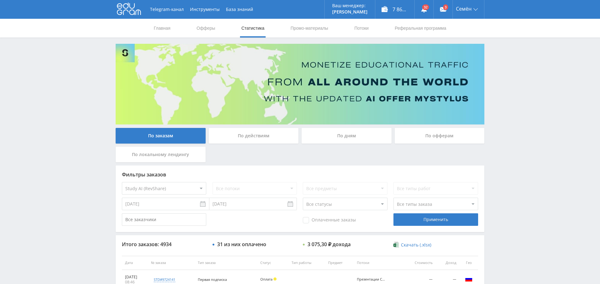
select select "376"
click at [248, 186] on select "Все потоки решение задач Справочник Рефераты Справочник Презентации Справочник …" at bounding box center [254, 188] width 84 height 12
select select "6645630"
click at [212, 182] on select "Все потоки решение задач Справочник Рефераты Справочник Презентации Справочник …" at bounding box center [254, 188] width 84 height 12
click at [428, 222] on div "Применить" at bounding box center [435, 219] width 84 height 12
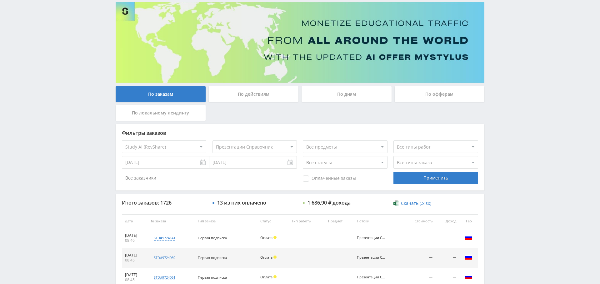
scroll to position [50, 0]
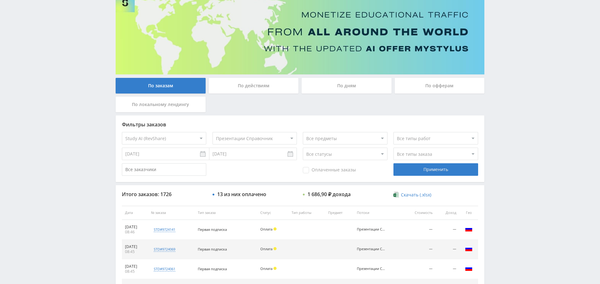
click at [339, 170] on span "Оплаченные заказы" at bounding box center [329, 170] width 53 height 6
click at [0, 0] on input "Оплаченные заказы" at bounding box center [0, 0] width 0 height 0
click at [442, 171] on div "Применить" at bounding box center [435, 169] width 84 height 12
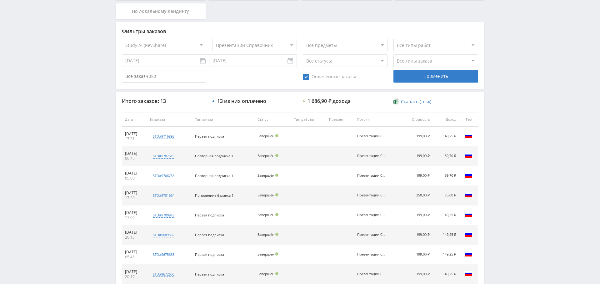
scroll to position [129, 0]
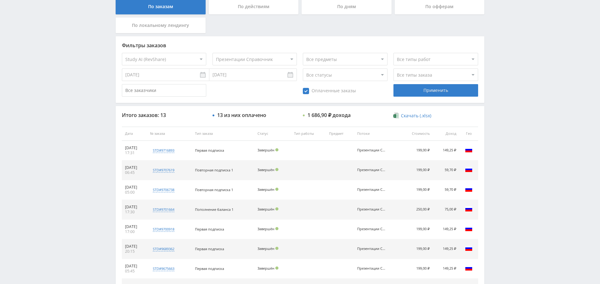
click at [403, 75] on select "Все типы заказа [PERSON_NAME] Новый заказ" at bounding box center [435, 74] width 84 height 12
select select "2"
click at [393, 68] on select "Все типы заказа [PERSON_NAME] Новый заказ" at bounding box center [435, 74] width 84 height 12
click at [441, 94] on div "Применить" at bounding box center [435, 90] width 84 height 12
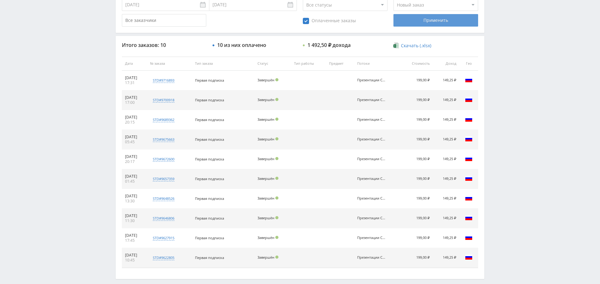
scroll to position [198, 0]
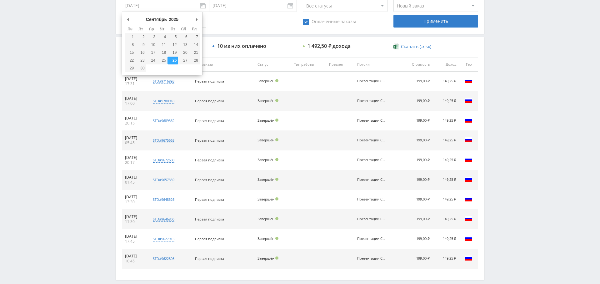
click at [166, 6] on input "[DATE]" at bounding box center [165, 5] width 87 height 12
type input "[DATE]"
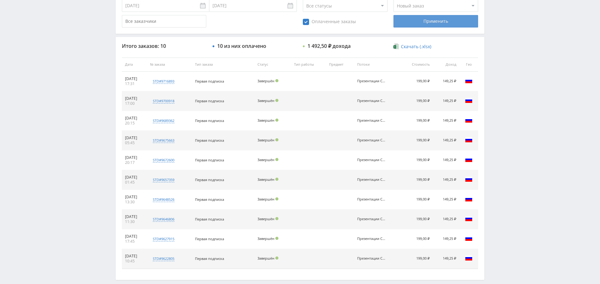
click at [420, 24] on div "Применить" at bounding box center [435, 21] width 84 height 12
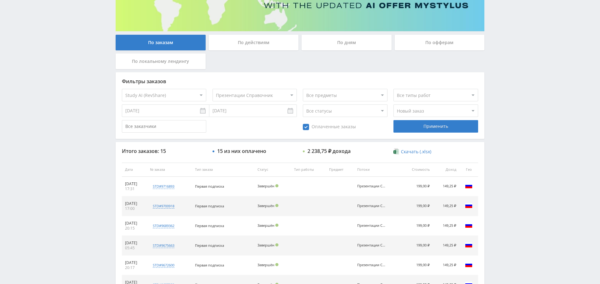
scroll to position [92, 0]
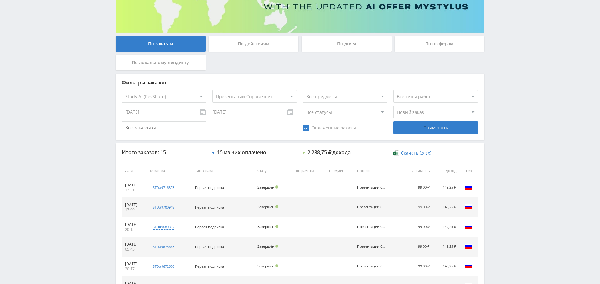
click at [336, 45] on div "По дням" at bounding box center [346, 44] width 90 height 16
click at [0, 0] on input "По дням" at bounding box center [0, 0] width 0 height 0
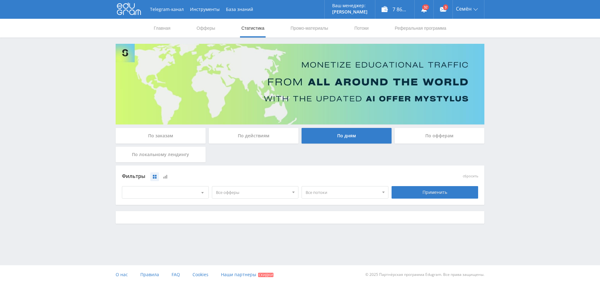
scroll to position [0, 0]
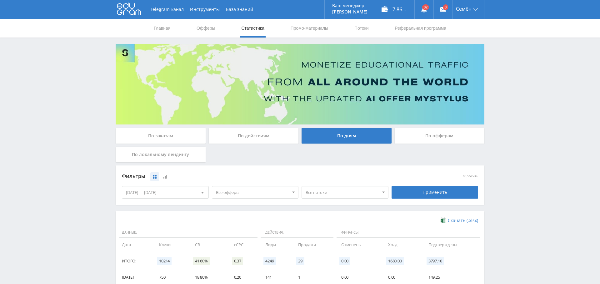
click at [250, 195] on span "Все офферы" at bounding box center [252, 192] width 73 height 12
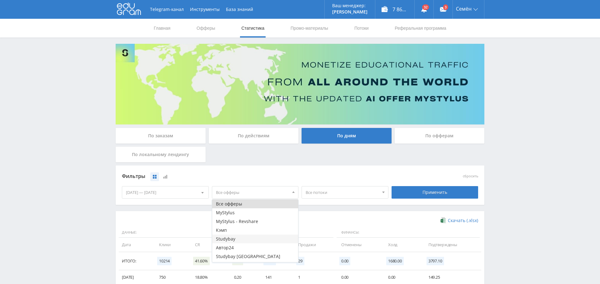
scroll to position [95, 0]
click at [246, 255] on button "Study AI (RevShare)" at bounding box center [255, 257] width 86 height 9
click at [345, 203] on div "Фильтры сбросить [DATE] — [DATE] Календарь Период Октябрь, 2025 Пн Вт Ср Чт Пт …" at bounding box center [300, 184] width 368 height 39
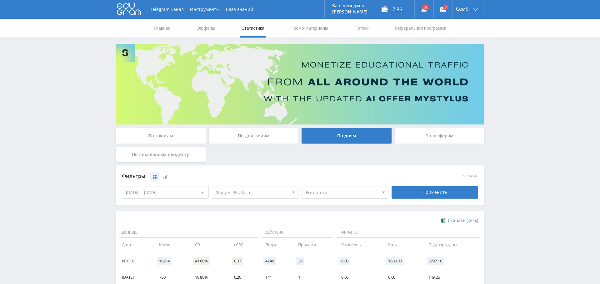
click at [333, 192] on span "Все потоки" at bounding box center [341, 192] width 73 height 12
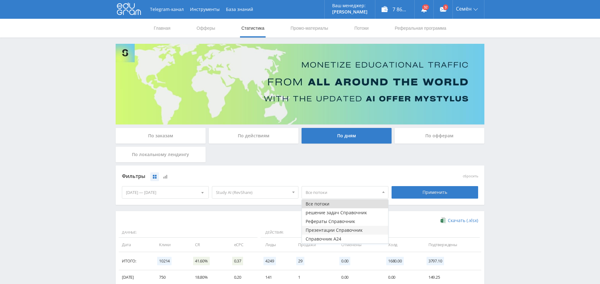
click at [348, 230] on button "Презентации Справочник" at bounding box center [345, 229] width 86 height 9
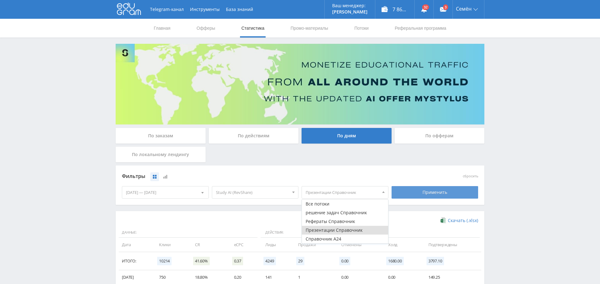
click at [437, 190] on div "Применить" at bounding box center [434, 192] width 87 height 12
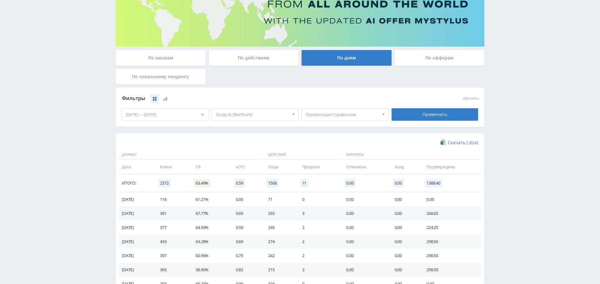
scroll to position [125, 0]
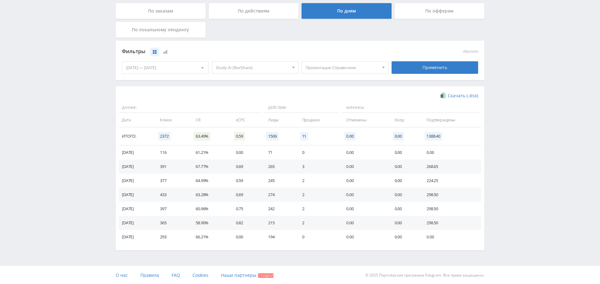
click at [147, 68] on div "[DATE] — [DATE]" at bounding box center [165, 68] width 86 height 12
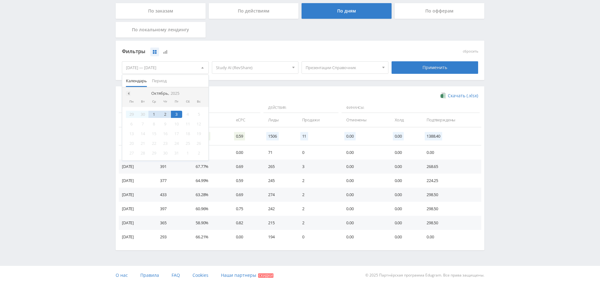
click at [129, 95] on div at bounding box center [128, 93] width 5 height 5
click at [131, 114] on div "1" at bounding box center [131, 114] width 11 height 7
click at [238, 88] on div "Скачать (.xlsx) Данные: Действия: Финансы: Дата Клики CR eCPC Лиды Продажи Отме…" at bounding box center [300, 168] width 368 height 164
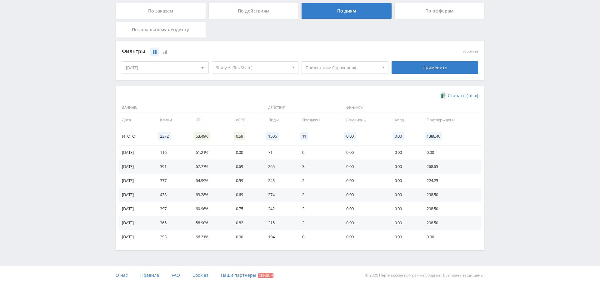
click at [176, 70] on div "[DATE]" at bounding box center [165, 68] width 86 height 12
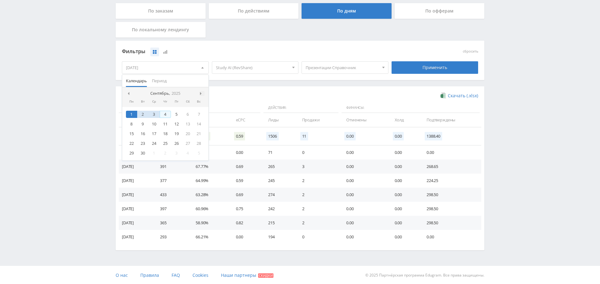
click at [200, 91] on div at bounding box center [202, 93] width 5 height 5
click at [203, 91] on nav "Октябрь, 2025" at bounding box center [165, 93] width 86 height 12
click at [175, 115] on div "3" at bounding box center [176, 114] width 11 height 7
click at [287, 76] on div "Фильтры сбросить [DATE] — [DATE] Календарь Период Октябрь, 2025 Пн Вт Ср Чт Пт …" at bounding box center [300, 60] width 368 height 39
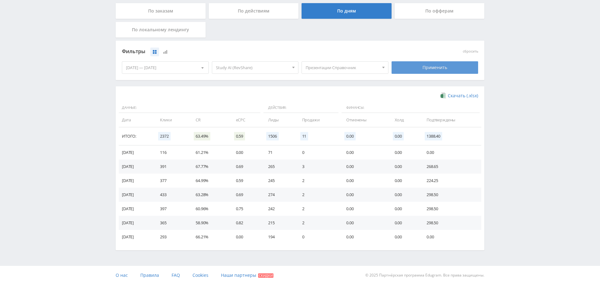
click at [434, 65] on div "Применить" at bounding box center [434, 67] width 87 height 12
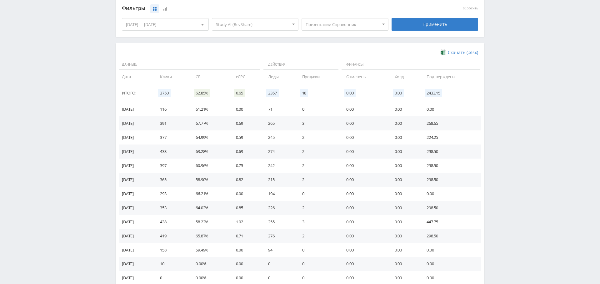
scroll to position [0, 0]
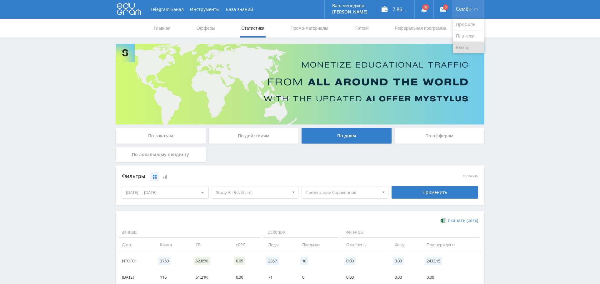
click at [470, 51] on link "Выход" at bounding box center [467, 47] width 31 height 11
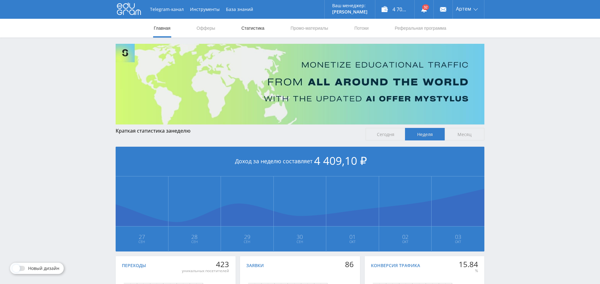
click at [261, 32] on link "Статистика" at bounding box center [252, 28] width 24 height 19
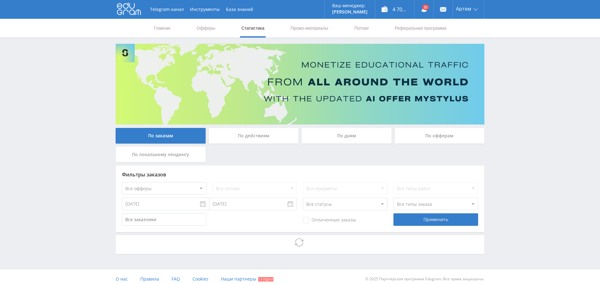
click at [342, 142] on div "По дням" at bounding box center [346, 136] width 90 height 16
click at [0, 0] on input "По дням" at bounding box center [0, 0] width 0 height 0
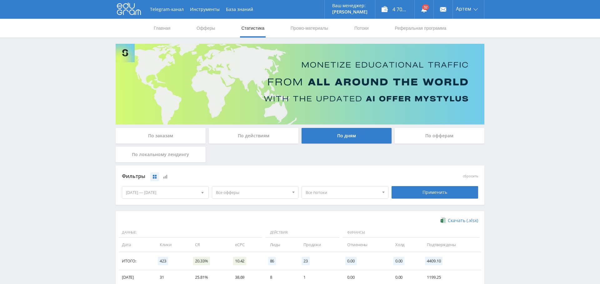
scroll to position [94, 0]
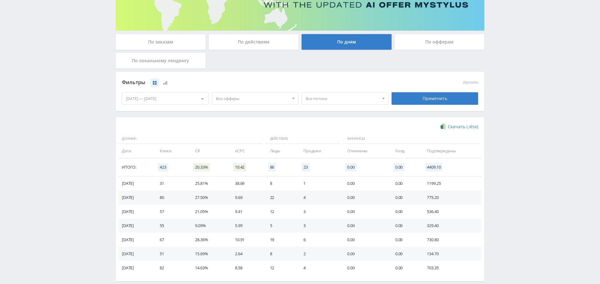
click at [229, 97] on span "Все офферы" at bounding box center [252, 98] width 73 height 12
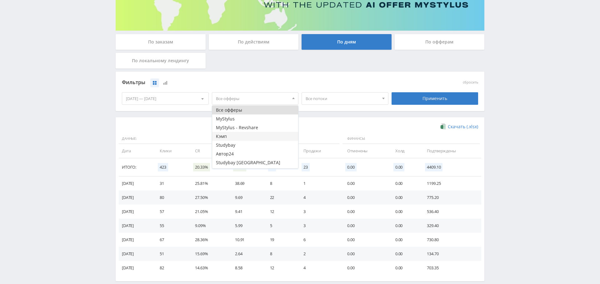
scroll to position [7, 0]
click at [249, 166] on button "Study AI (RevShare)" at bounding box center [255, 163] width 86 height 9
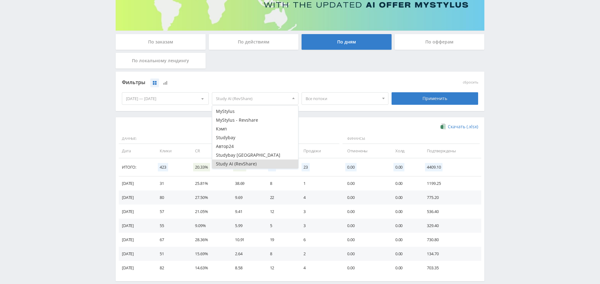
click at [350, 116] on div "Фильтры сбросить [DATE] — [DATE] Календарь Период Октябрь, 2025 Пн Вт Ср Чт Пт …" at bounding box center [300, 95] width 368 height 46
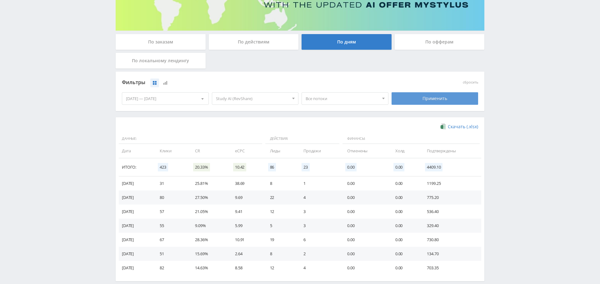
click at [416, 97] on div "Применить" at bounding box center [434, 98] width 87 height 12
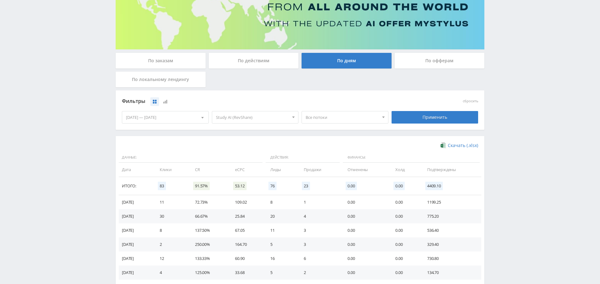
scroll to position [125, 0]
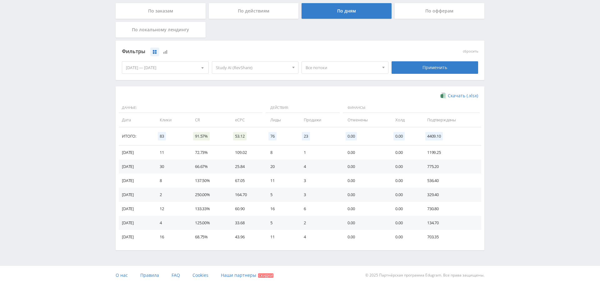
click at [189, 65] on div "[DATE] — [DATE]" at bounding box center [165, 68] width 86 height 12
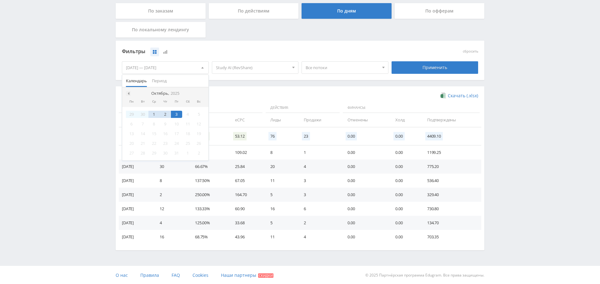
click at [127, 91] on div at bounding box center [128, 93] width 5 height 5
click at [173, 112] on div "1" at bounding box center [176, 114] width 11 height 7
click at [200, 90] on nav "Август, 2025" at bounding box center [165, 93] width 86 height 12
click at [204, 94] on div at bounding box center [202, 93] width 5 height 5
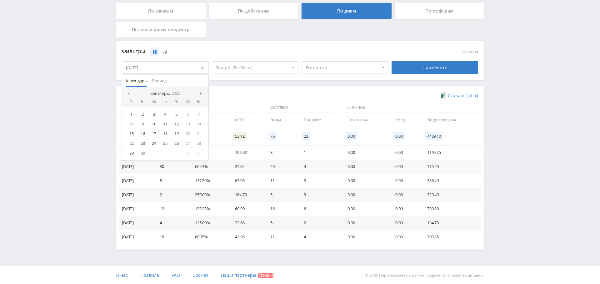
click at [204, 94] on div at bounding box center [202, 93] width 5 height 5
click at [179, 114] on div "3" at bounding box center [176, 114] width 11 height 7
click at [307, 77] on div "Фильтры сбросить 01.08.2025 — 03.10.2025 Календарь Период Октябрь, 2025 Пн Вт С…" at bounding box center [300, 60] width 368 height 39
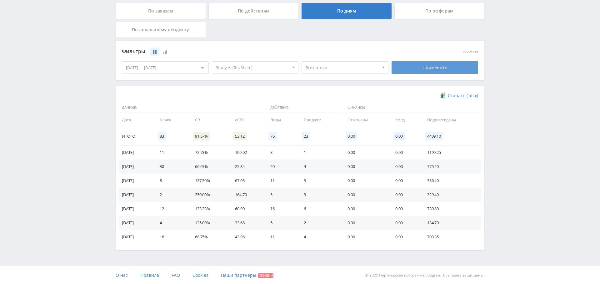
click at [455, 69] on div "Применить" at bounding box center [434, 67] width 87 height 12
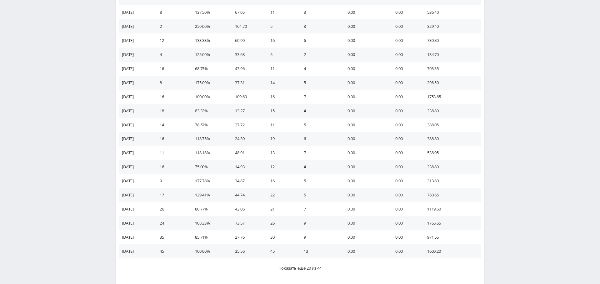
scroll to position [294, 0]
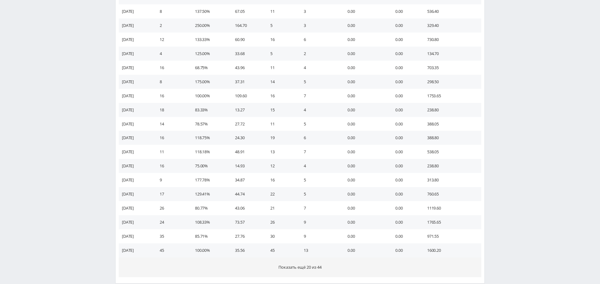
click at [308, 269] on button "Показать ещё 20 из 44" at bounding box center [300, 267] width 362 height 20
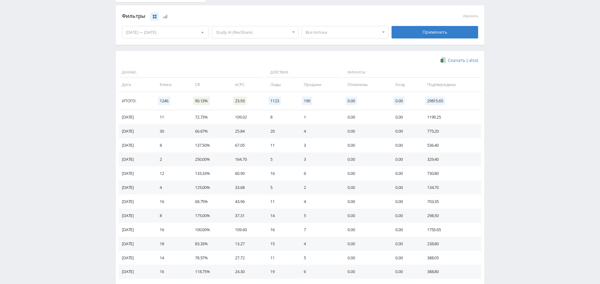
scroll to position [121, 0]
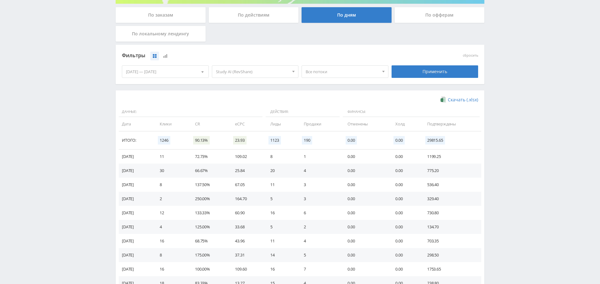
click at [177, 18] on div "По заказам" at bounding box center [161, 15] width 90 height 16
click at [0, 0] on input "По заказам" at bounding box center [0, 0] width 0 height 0
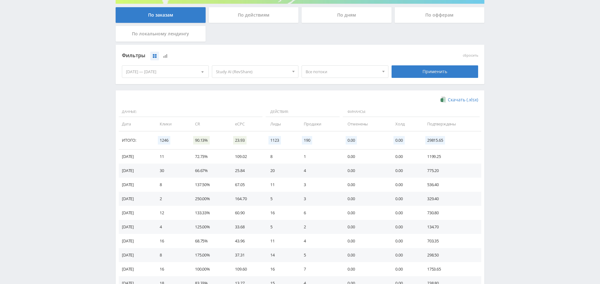
scroll to position [4, 0]
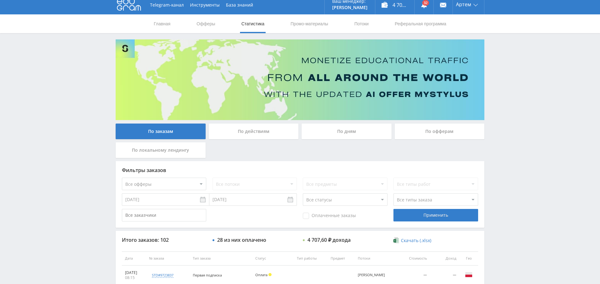
click at [191, 187] on select "Все офферы MyStylus MyStylus - Revshare Кэмп Studybay Автор24 Studybay Brazil S…" at bounding box center [164, 183] width 84 height 12
select select "3"
click at [172, 190] on div "Фильтры заказов Все офферы MyStylus MyStylus - Revshare Кэмп Studybay Автор24 S…" at bounding box center [300, 194] width 368 height 67
click at [172, 184] on select "Все офферы MyStylus MyStylus - Revshare Кэмп Studybay Автор24 Studybay Brazil S…" at bounding box center [164, 183] width 84 height 12
select select "376"
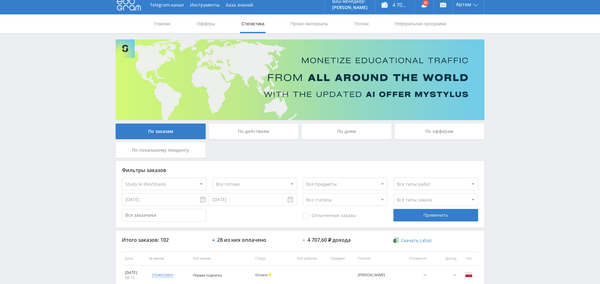
click at [240, 183] on select "Все потоки Ютуб Клуб Ringo" at bounding box center [254, 183] width 84 height 12
click at [264, 185] on select "Все потоки Ютуб Клуб Ringo" at bounding box center [254, 183] width 84 height 12
select select "6645909"
click at [212, 177] on select "Все потоки Ютуб Клуб Ringo" at bounding box center [254, 183] width 84 height 12
click at [427, 217] on div "Применить" at bounding box center [435, 215] width 84 height 12
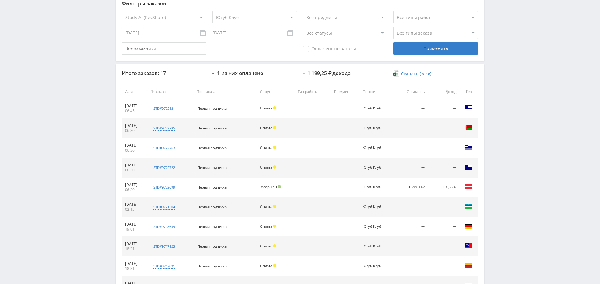
scroll to position [239, 0]
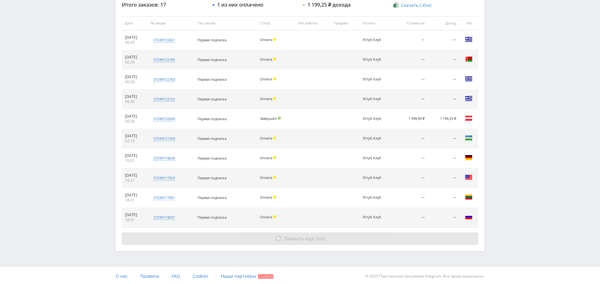
click at [294, 235] on span "Показать ещё" at bounding box center [299, 238] width 30 height 6
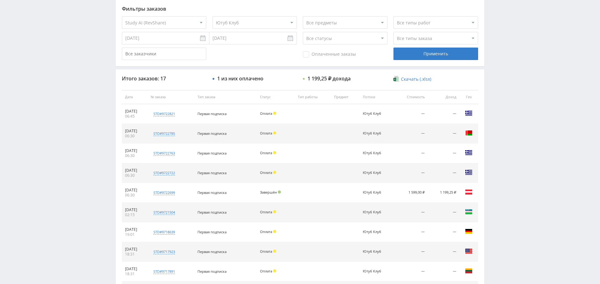
scroll to position [166, 0]
